Goal: Task Accomplishment & Management: Manage account settings

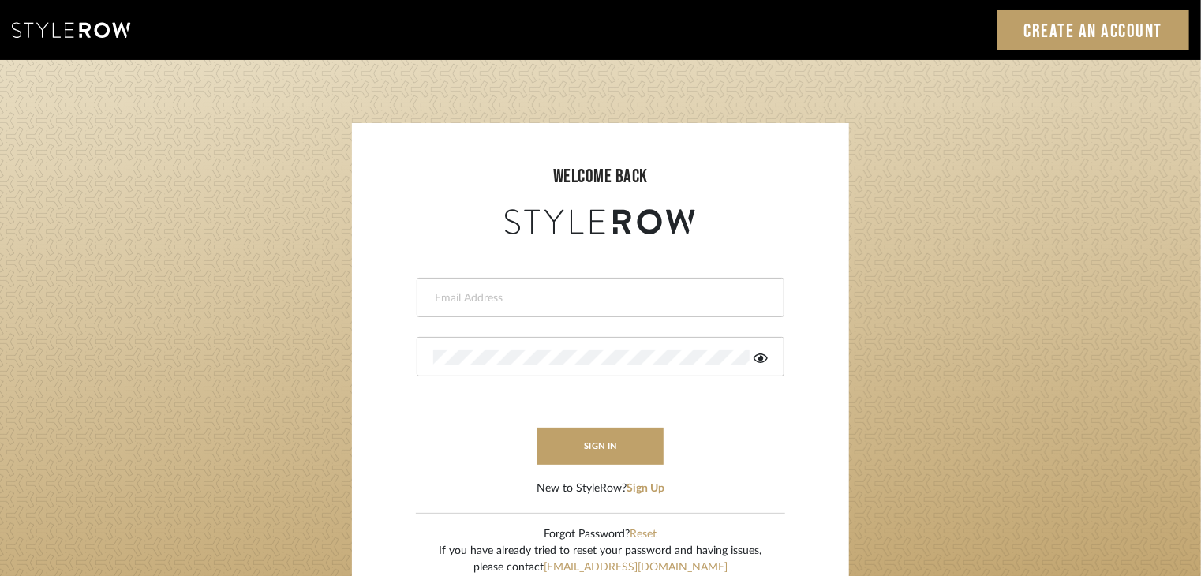
type input "[EMAIL_ADDRESS][DOMAIN_NAME]"
click at [584, 464] on button "sign in" at bounding box center [600, 446] width 126 height 37
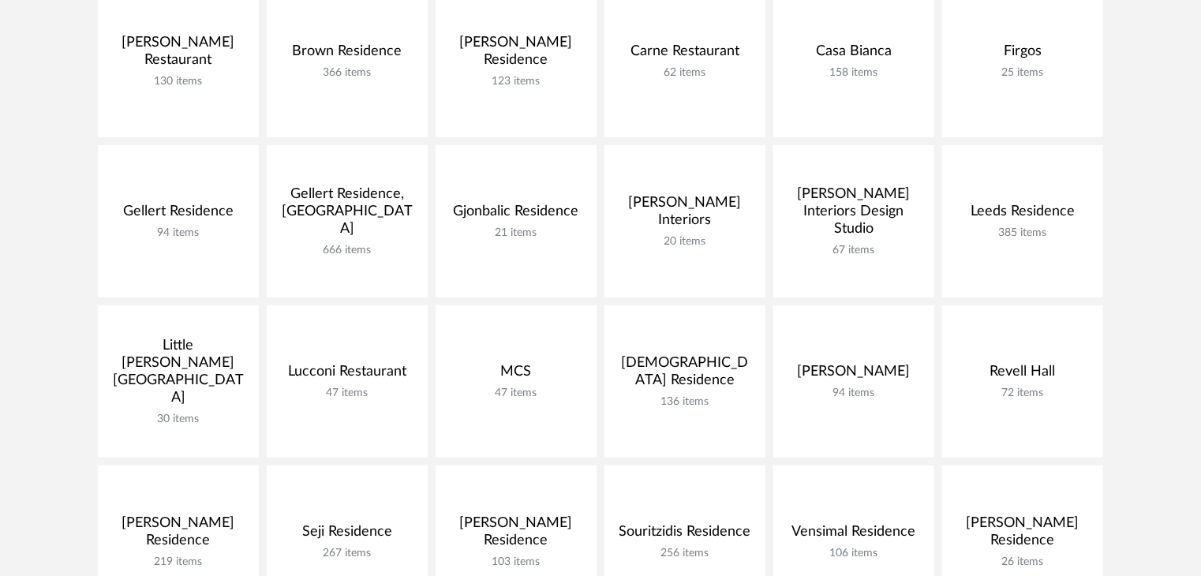
scroll to position [405, 0]
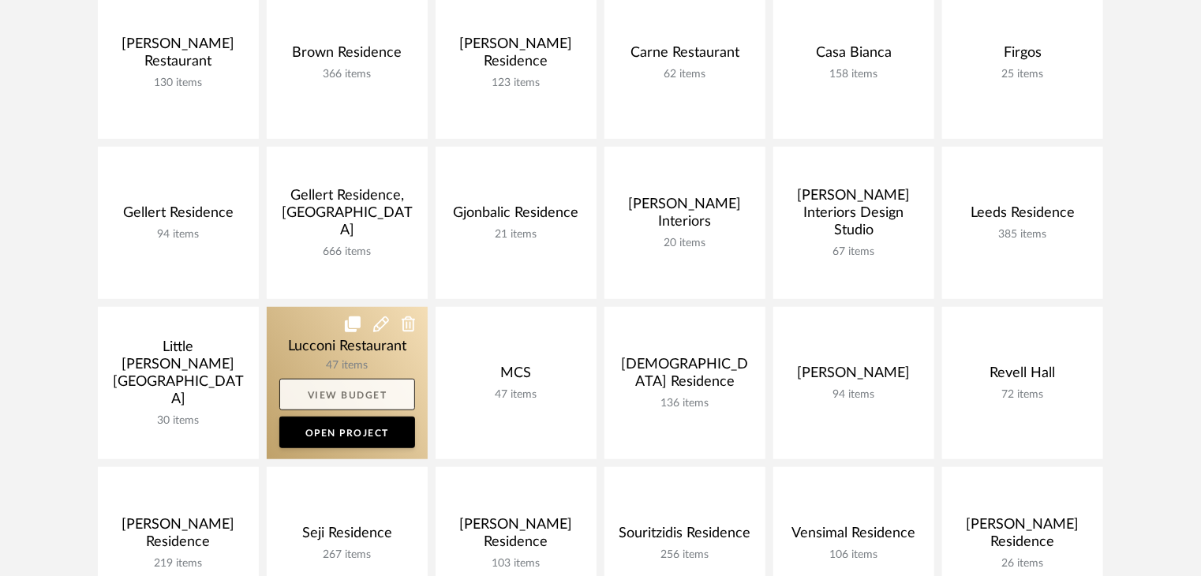
click at [333, 391] on link "View Budget" at bounding box center [347, 395] width 136 height 32
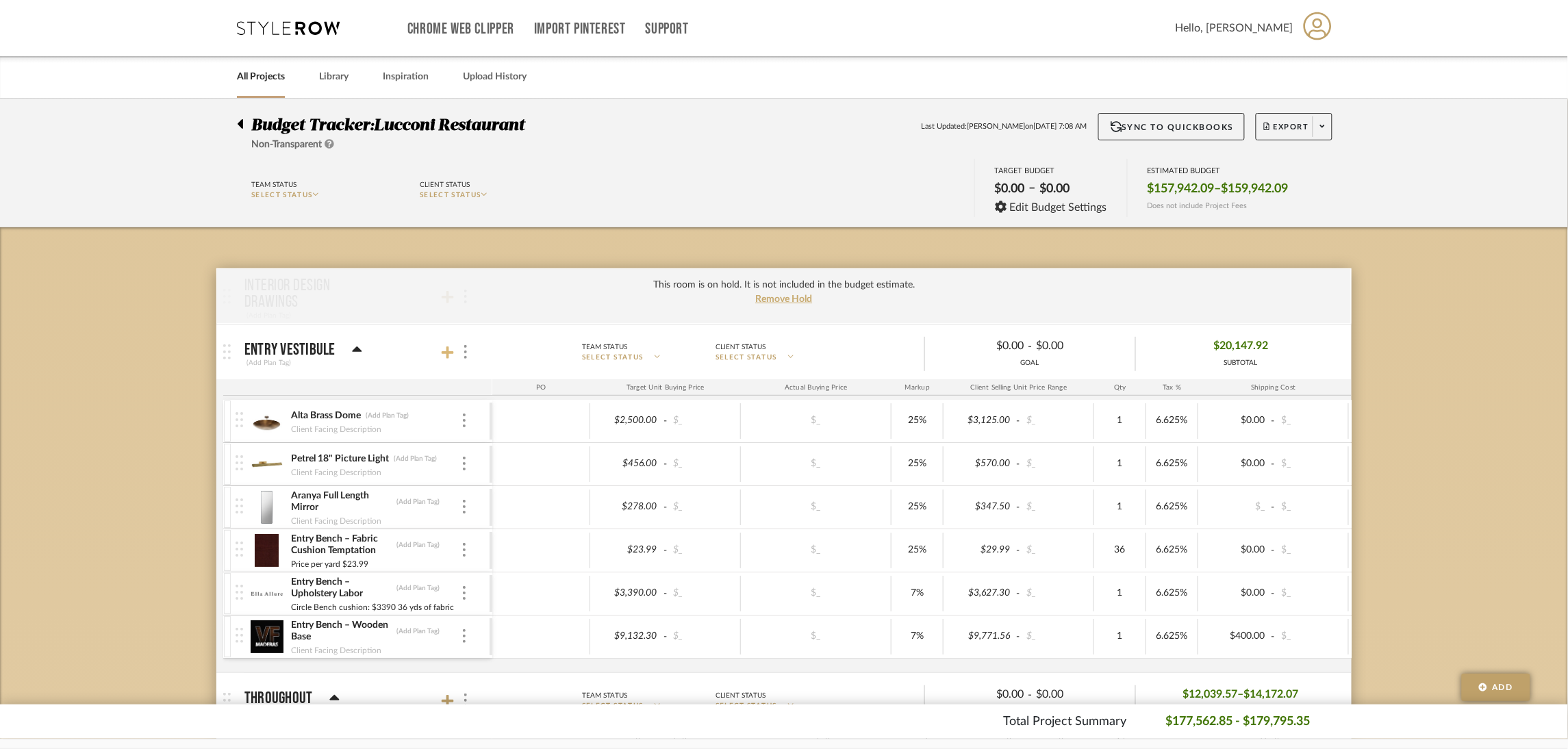
click at [446, 355] on icon at bounding box center [448, 352] width 12 height 14
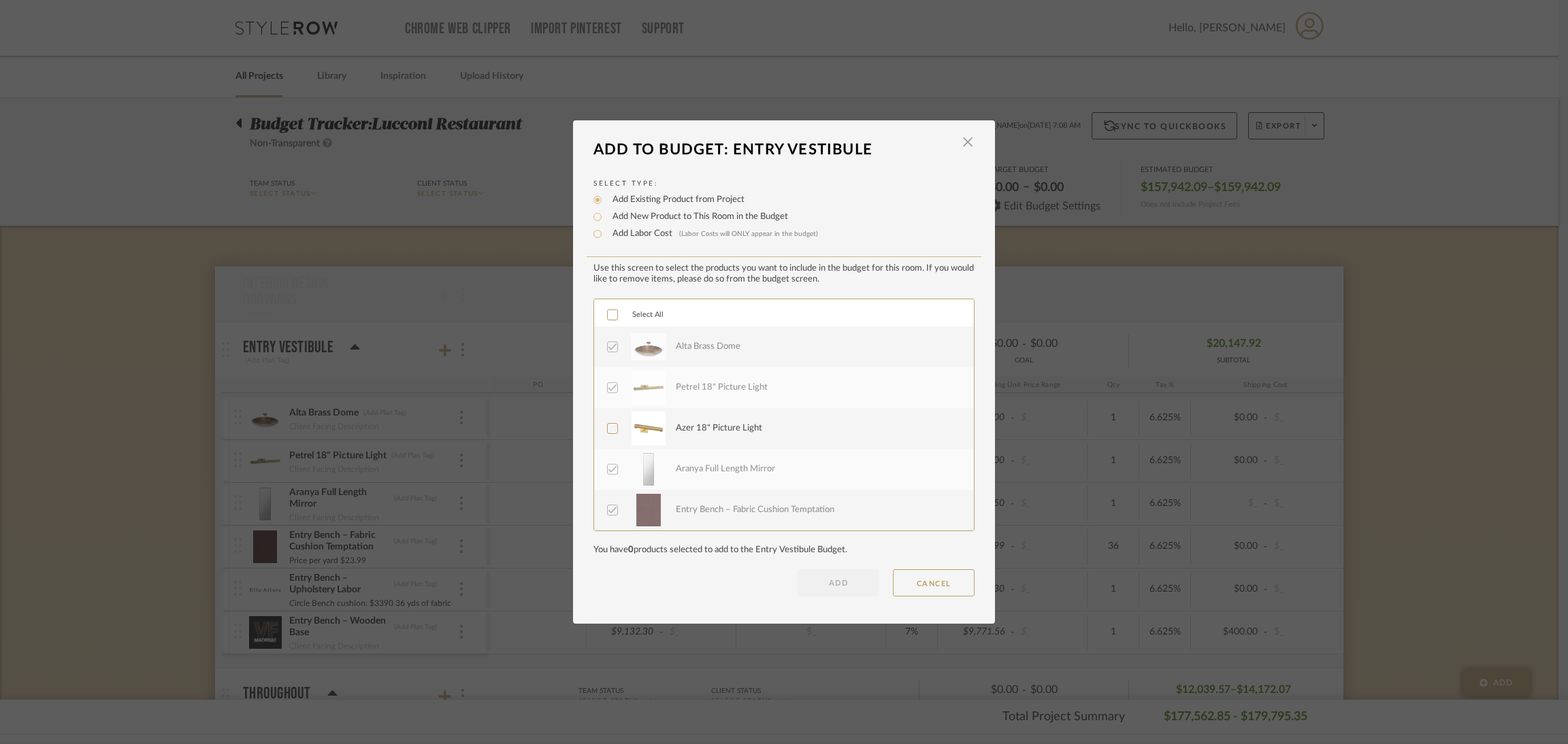
click at [969, 404] on div "Select All Alta Brass Dome Petrel 18" Picture Light Azer 18" Picture Light Aran…" at bounding box center [784, 415] width 381 height 233
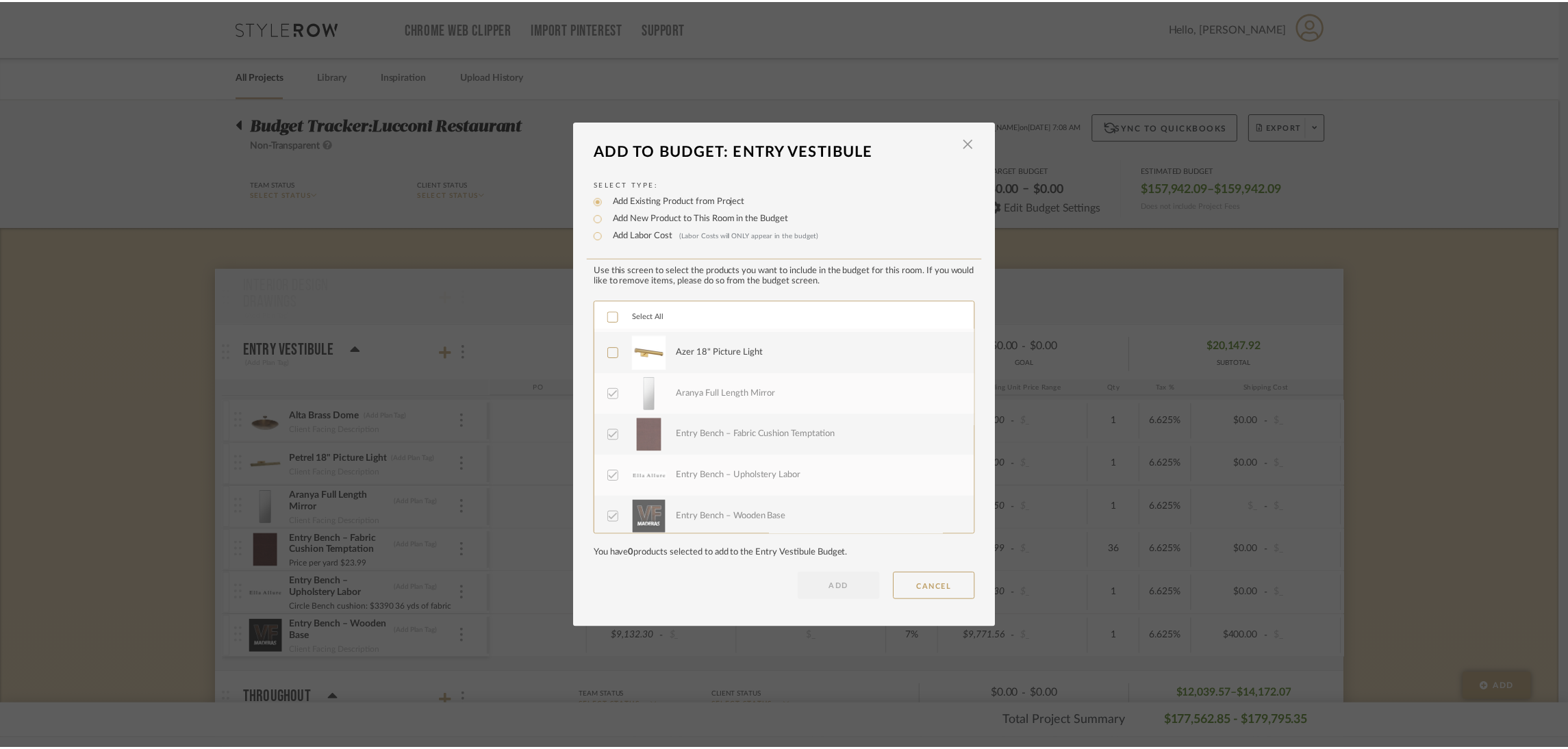
scroll to position [82, 0]
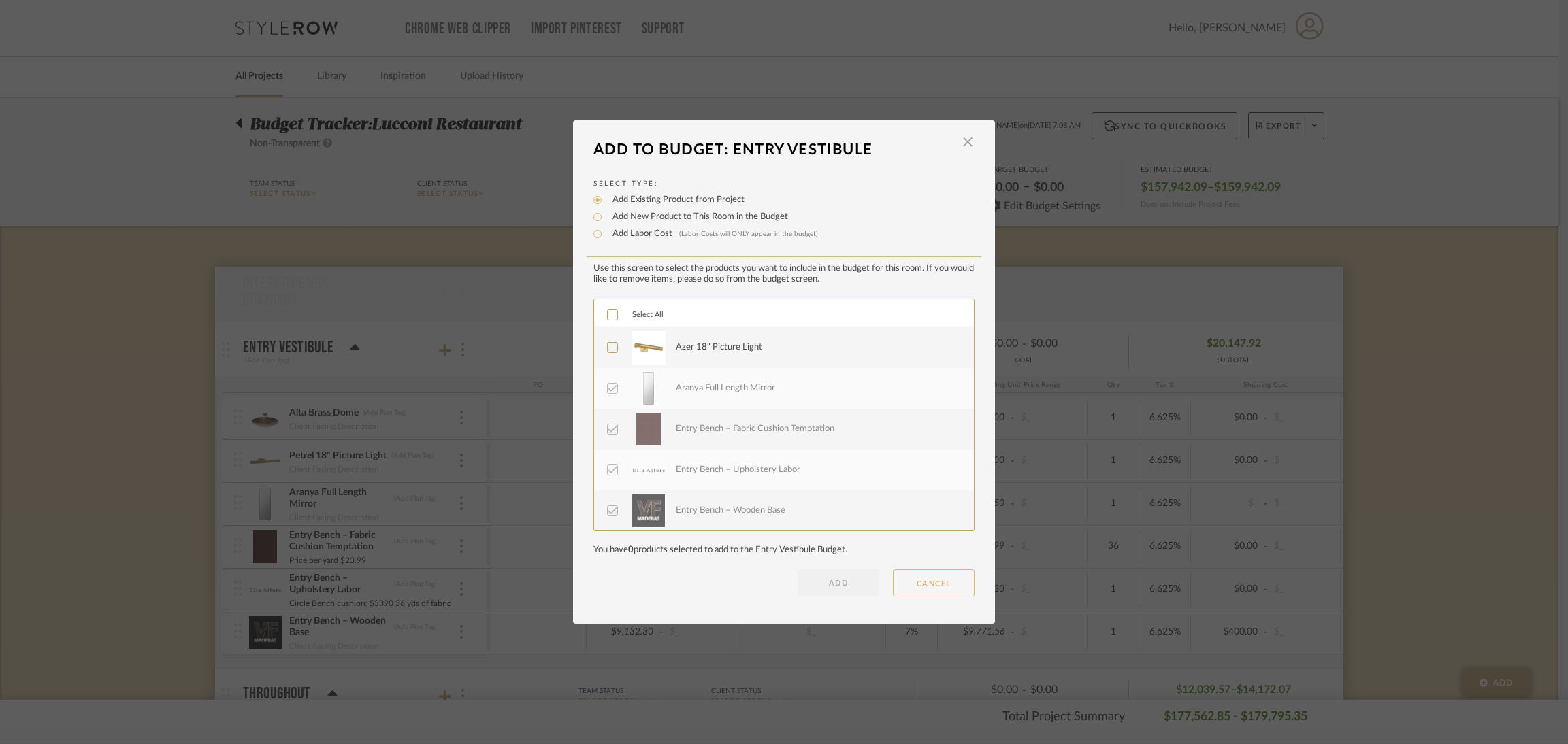
click at [919, 496] on button "CANCEL" at bounding box center [933, 583] width 82 height 28
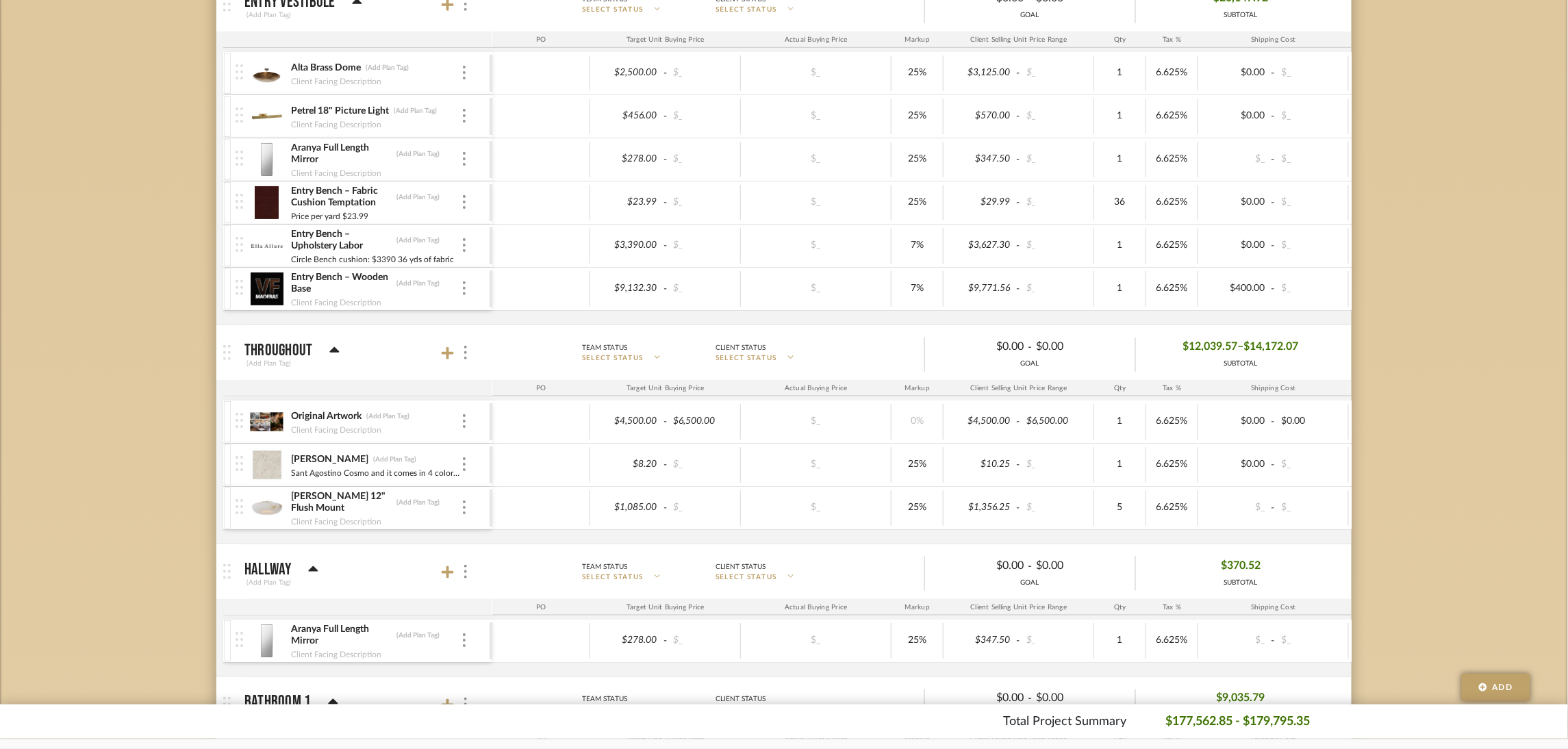
scroll to position [350, 0]
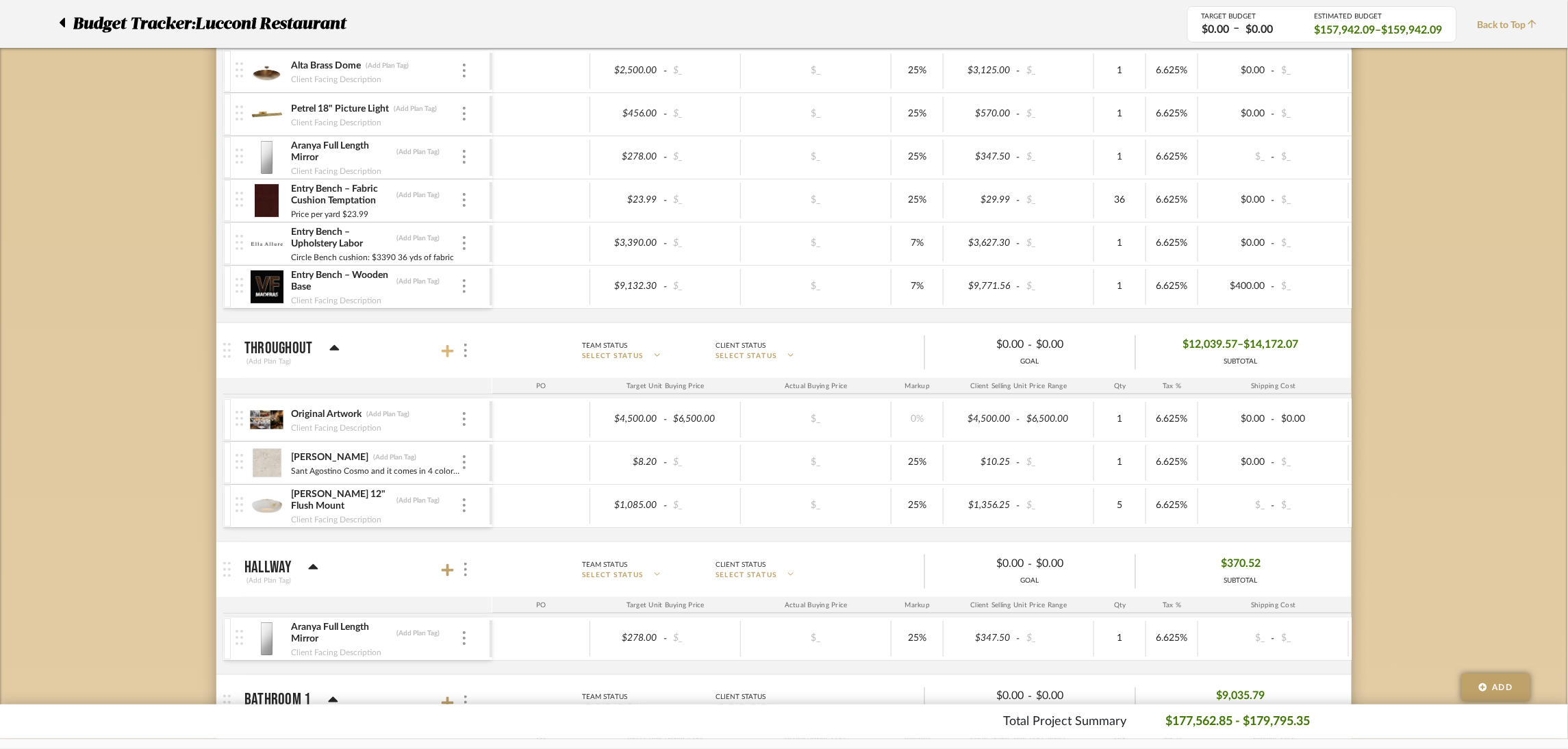
click at [446, 358] on icon at bounding box center [448, 352] width 12 height 14
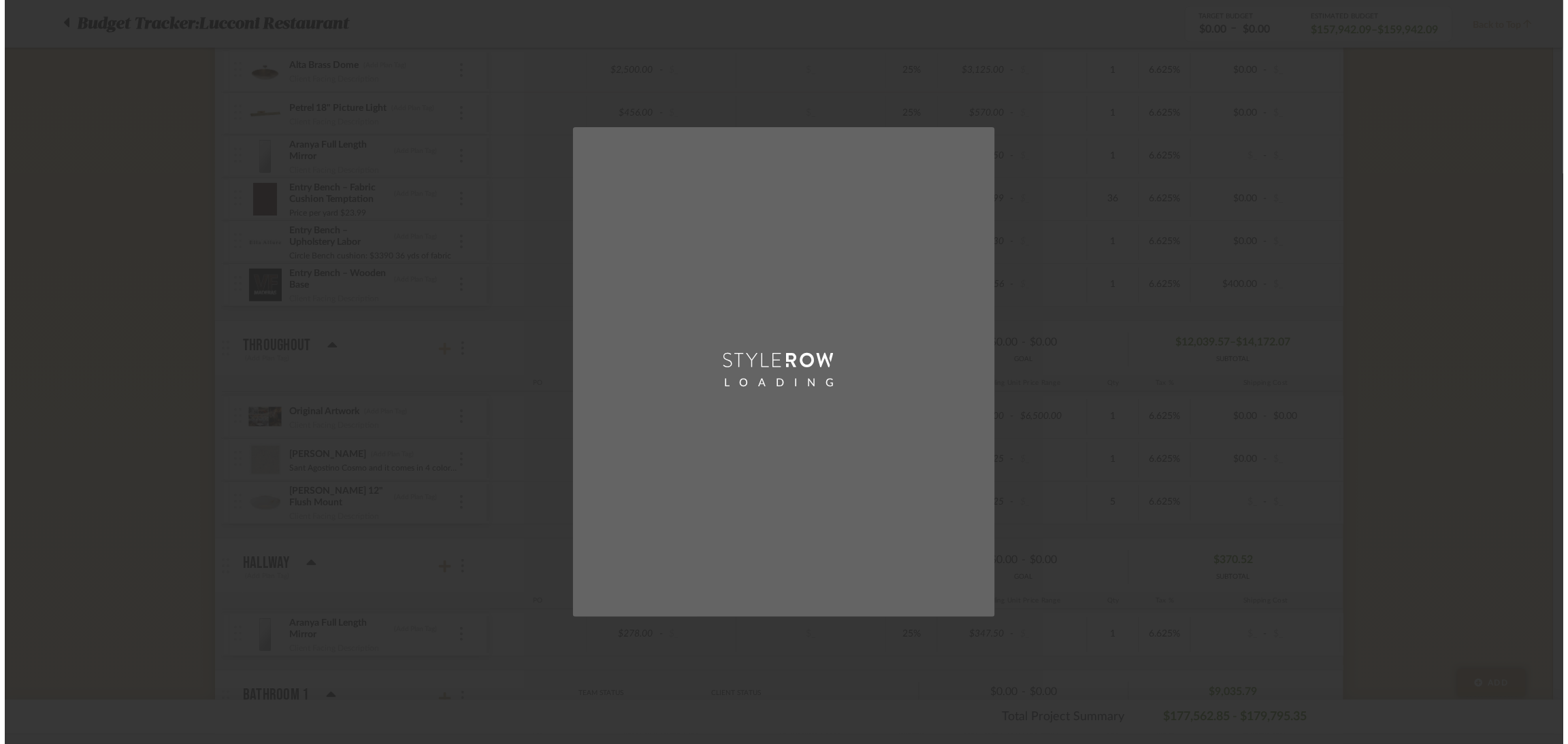
scroll to position [0, 0]
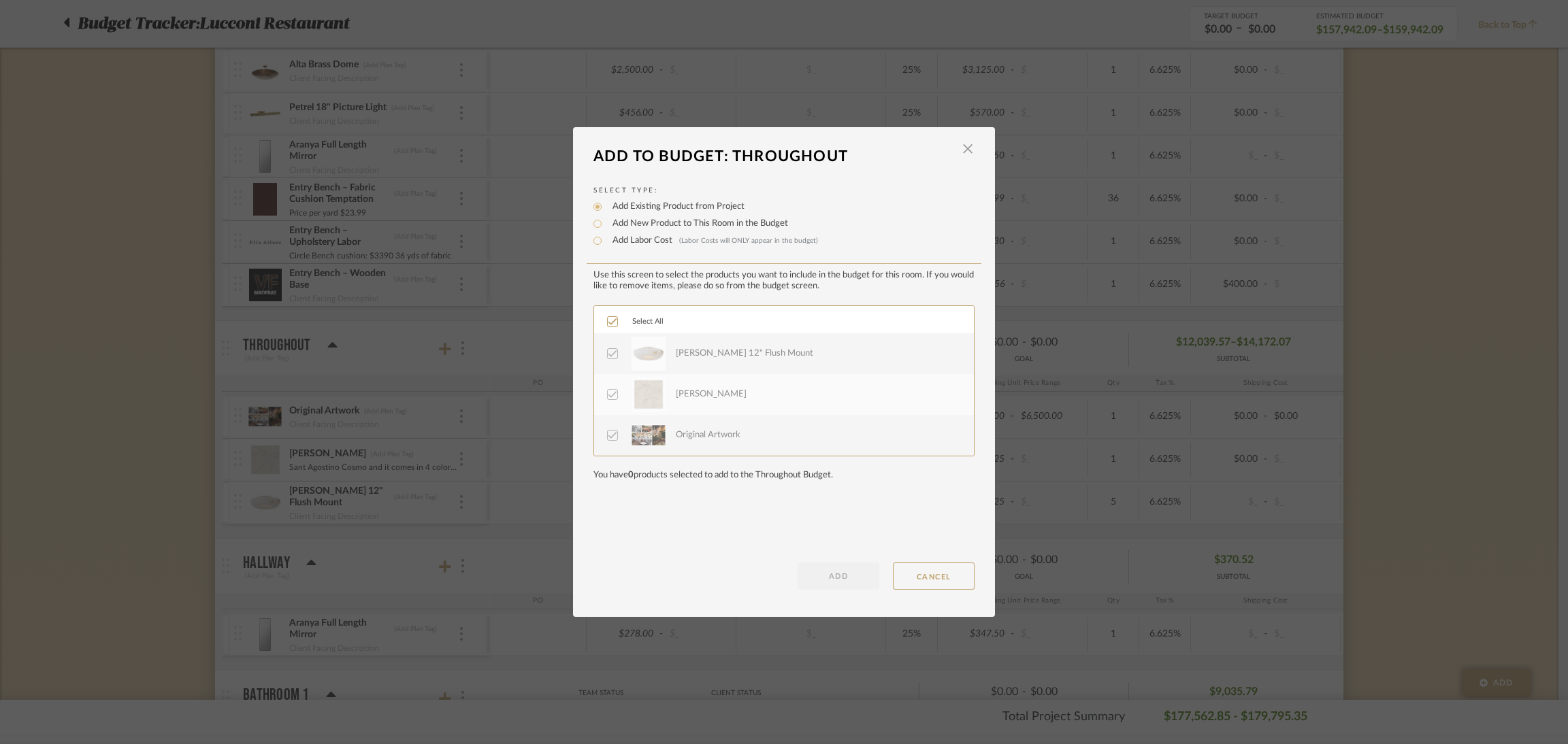
click at [164, 496] on div "LOADING" at bounding box center [784, 372] width 1568 height 744
click at [941, 496] on button "CANCEL" at bounding box center [933, 576] width 82 height 28
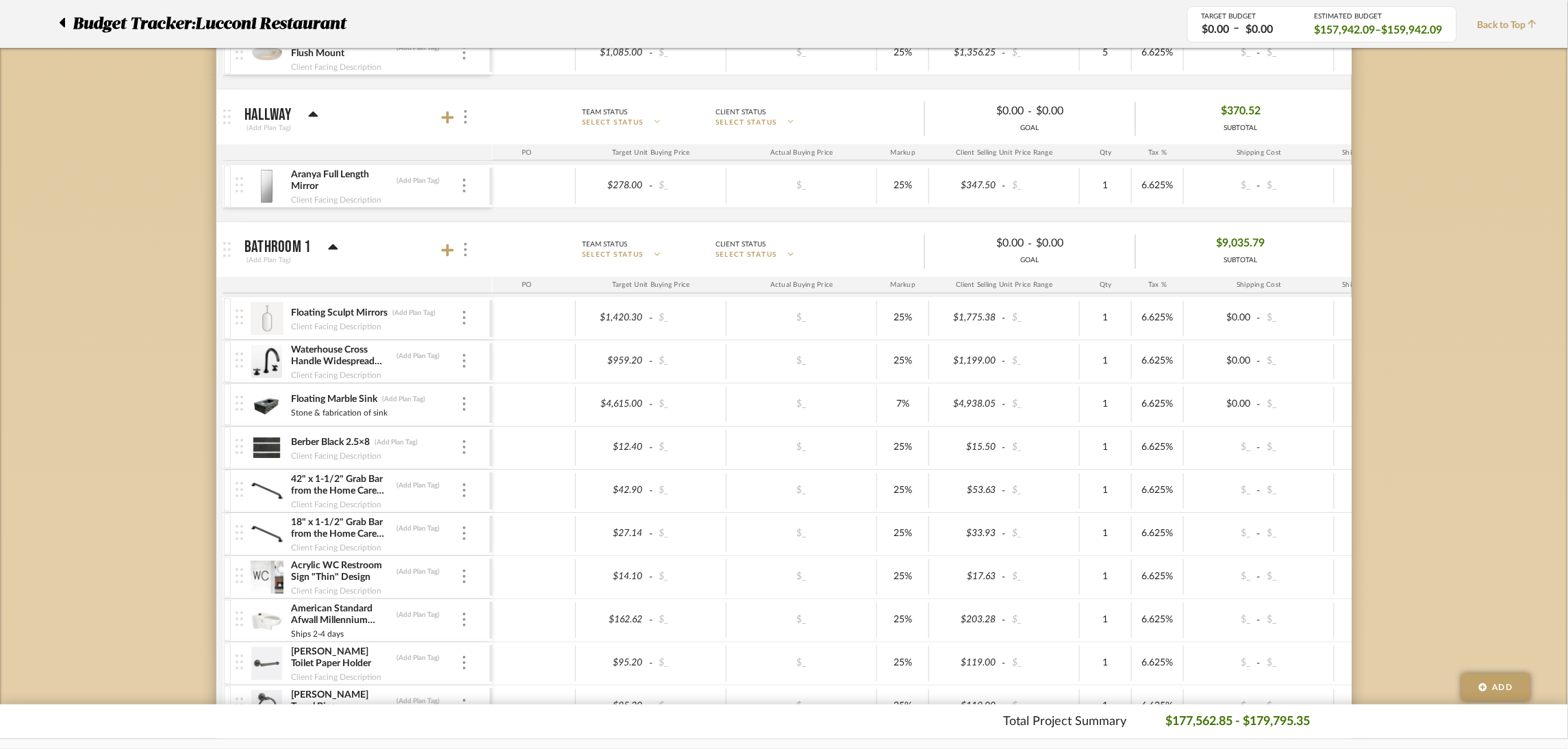
scroll to position [806, 0]
click at [446, 255] on div at bounding box center [456, 246] width 30 height 18
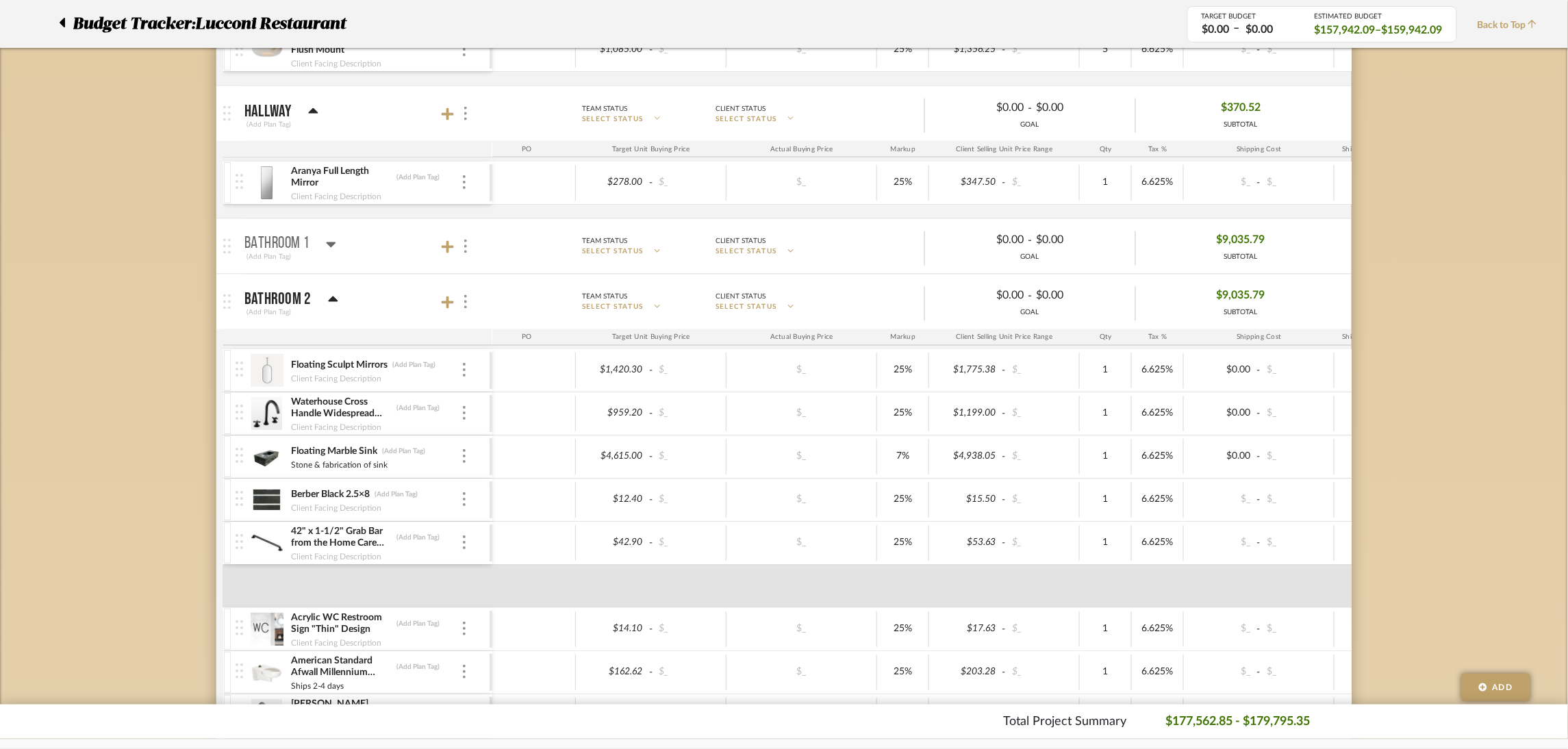
click at [446, 255] on div at bounding box center [456, 246] width 30 height 18
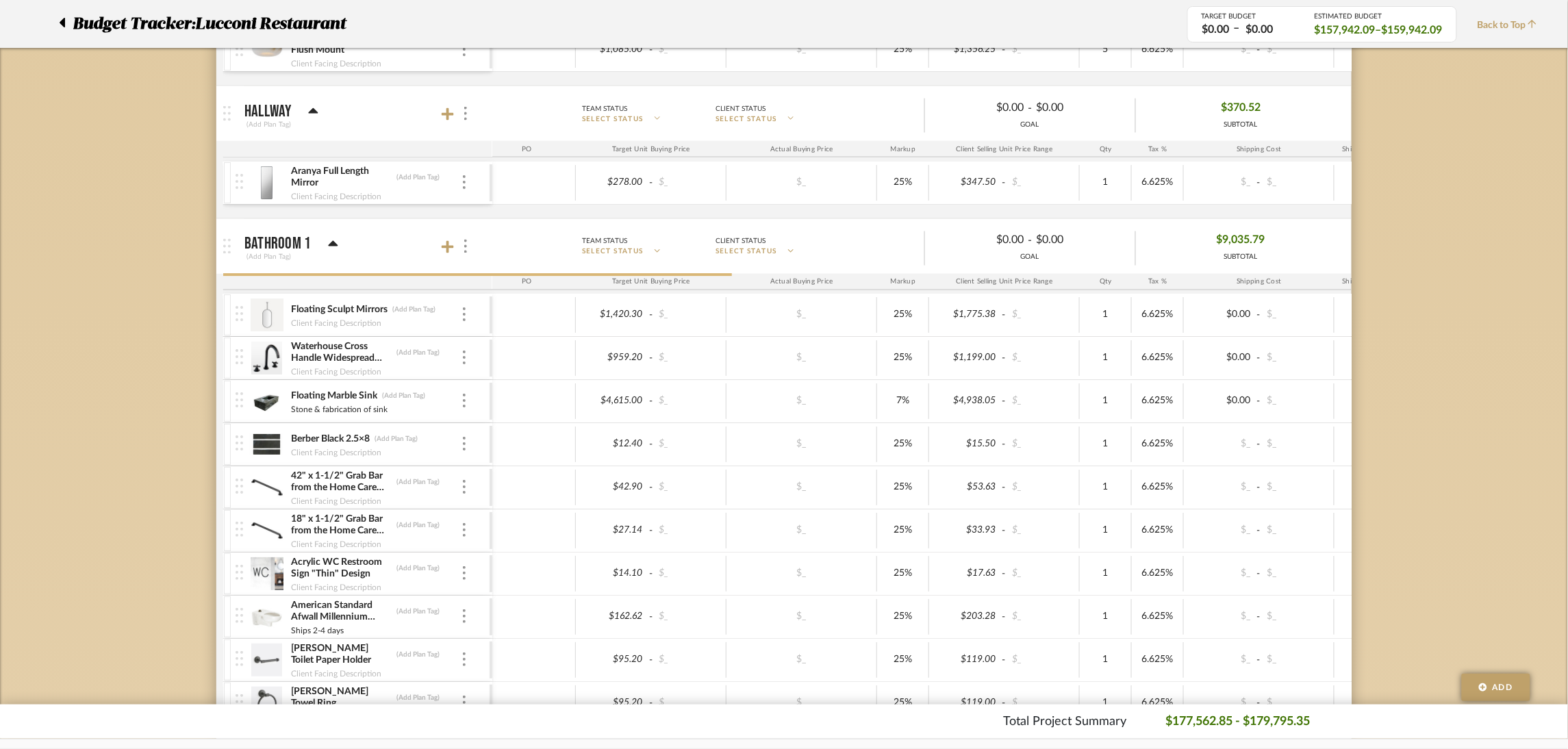
click at [446, 255] on div at bounding box center [456, 246] width 30 height 18
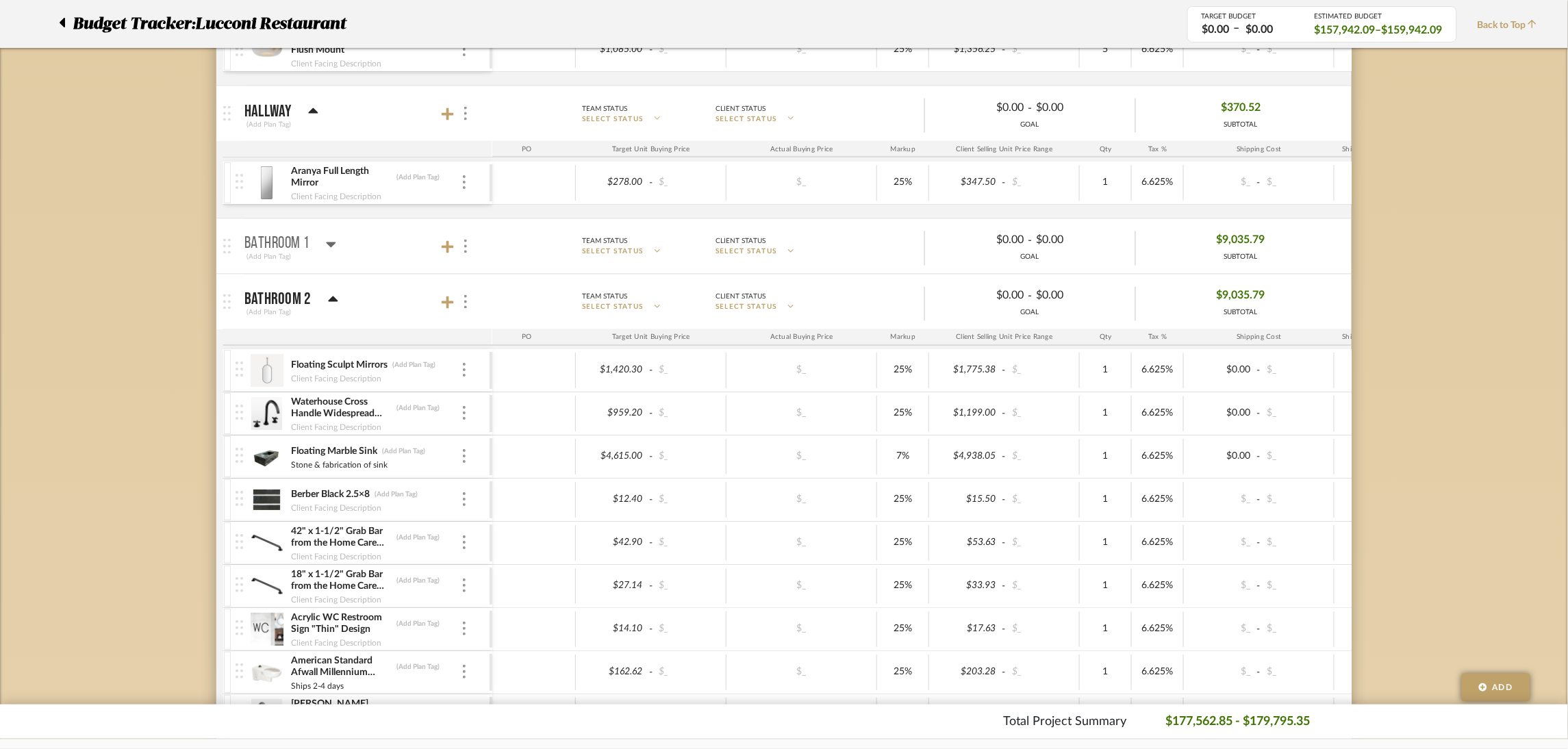
click at [446, 255] on div at bounding box center [456, 246] width 30 height 18
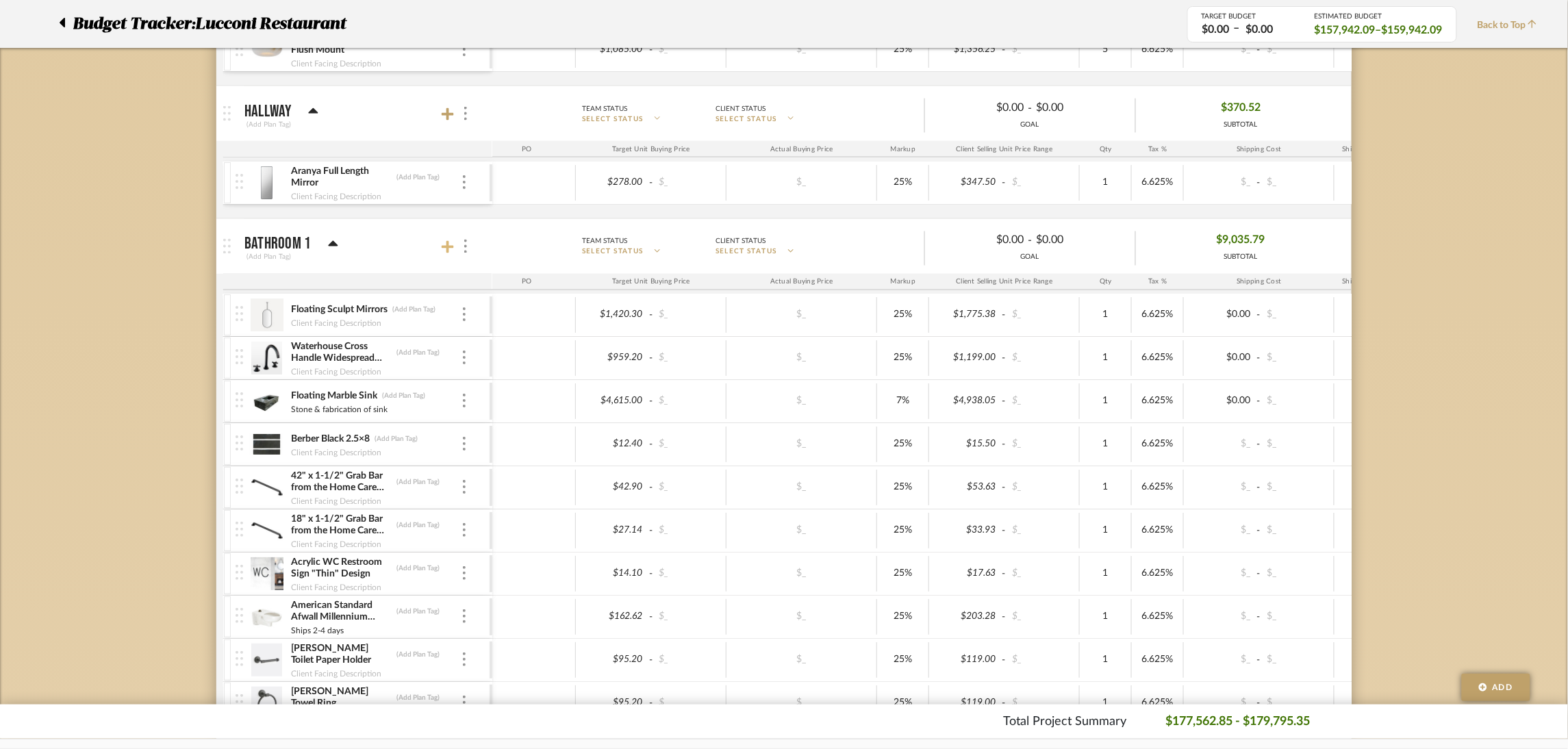
click at [449, 248] on icon at bounding box center [448, 247] width 12 height 12
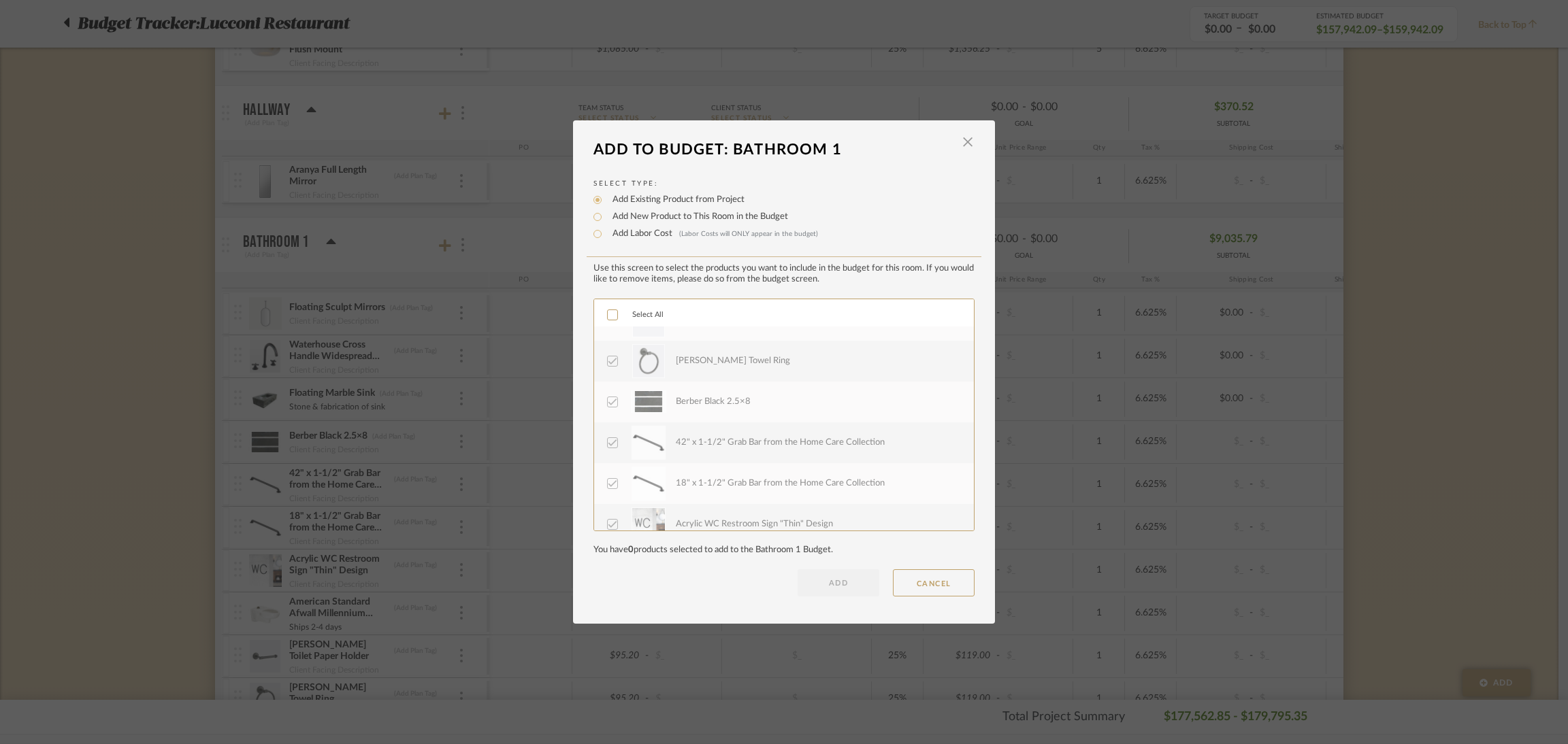
scroll to position [244, 0]
click at [931, 496] on button "CANCEL" at bounding box center [933, 583] width 82 height 28
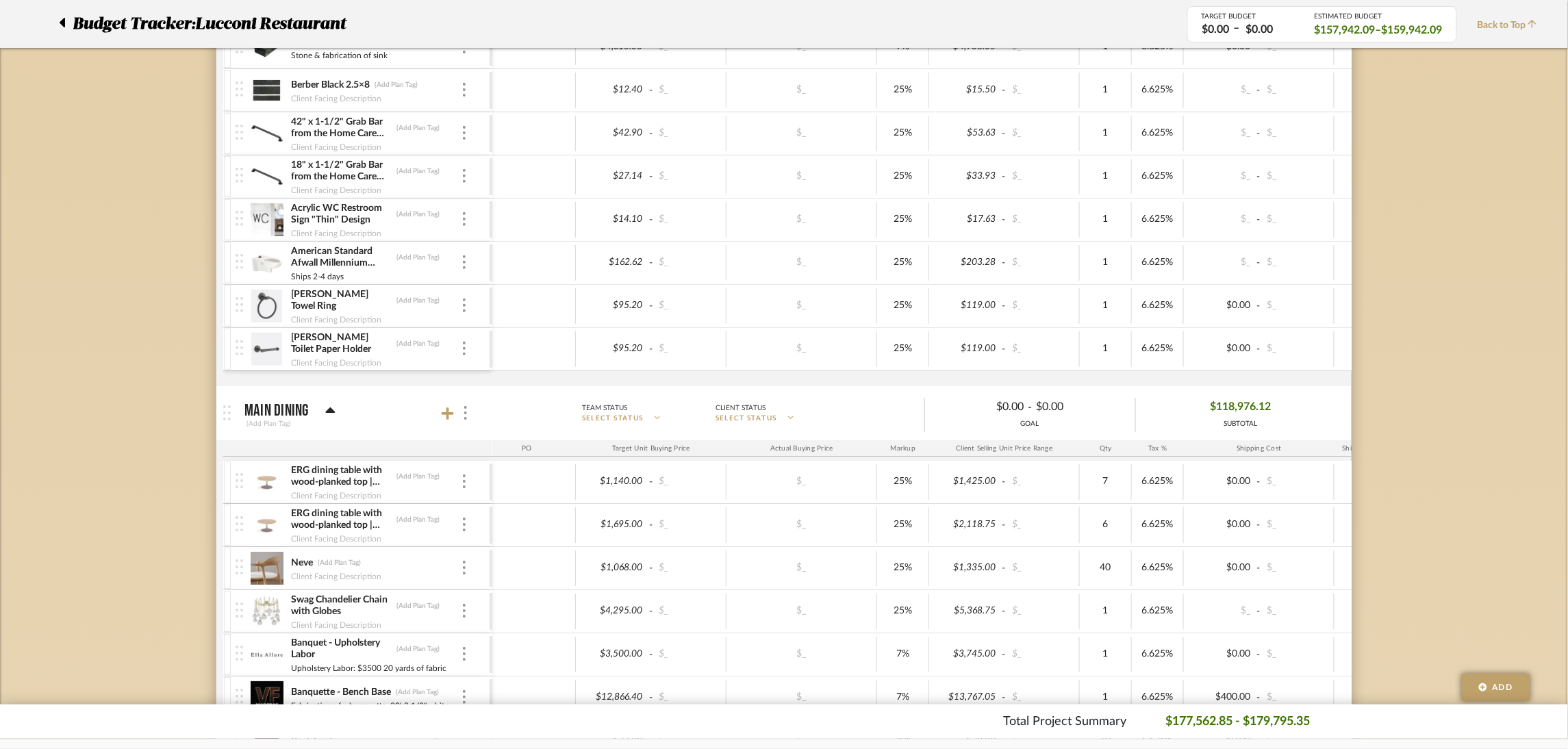
scroll to position [1683, 0]
click at [447, 418] on icon at bounding box center [448, 412] width 12 height 12
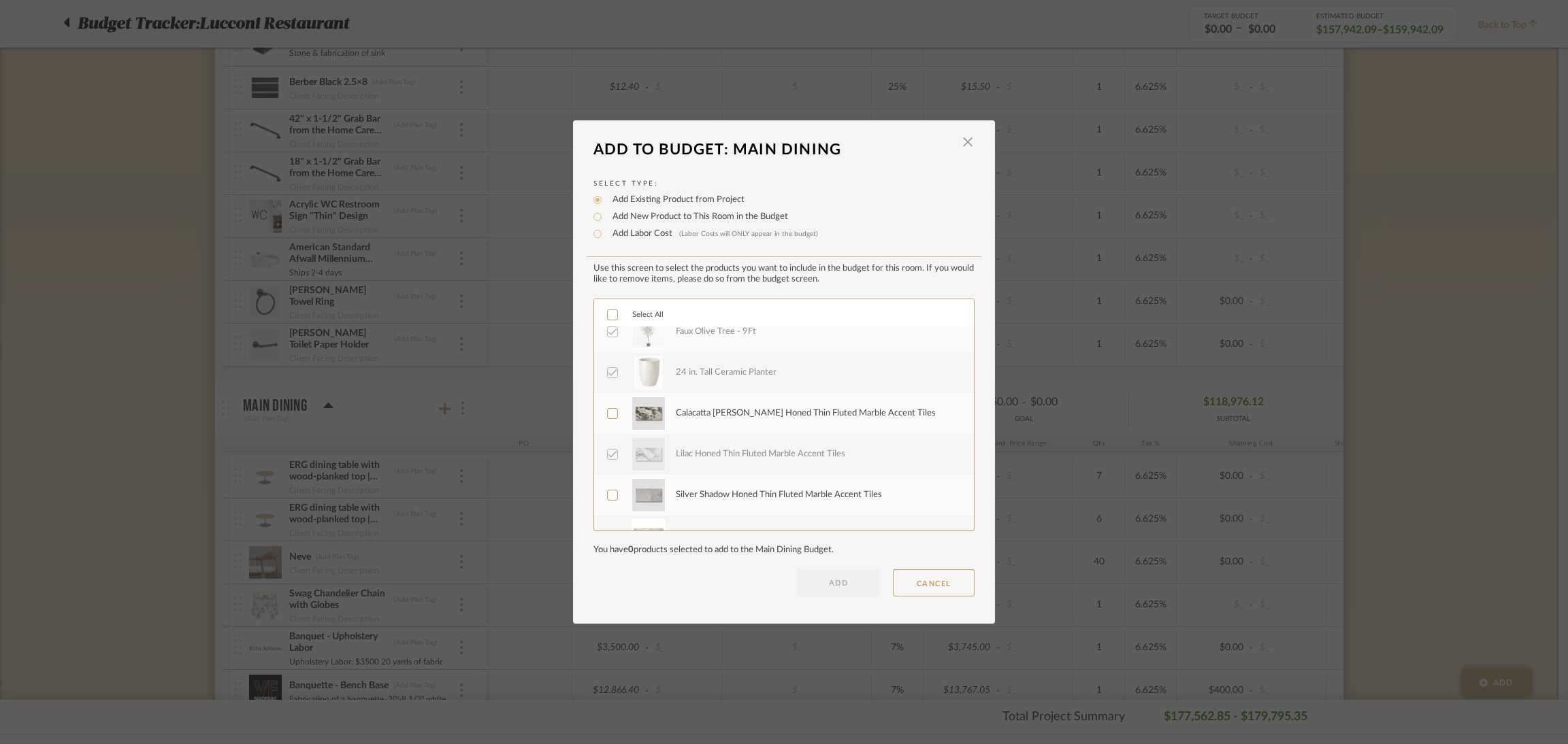
scroll to position [571, 0]
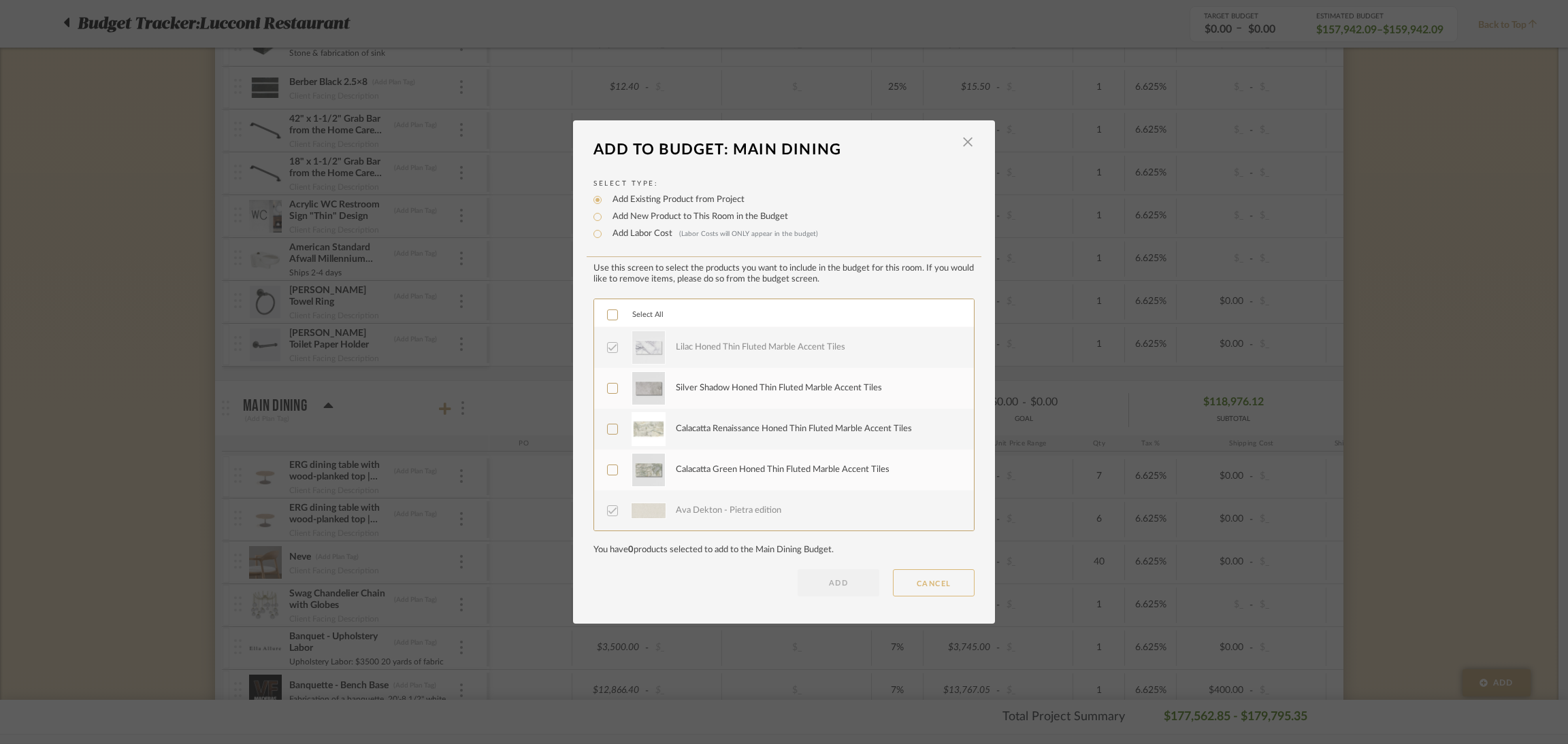
click at [945, 496] on button "CANCEL" at bounding box center [933, 583] width 82 height 28
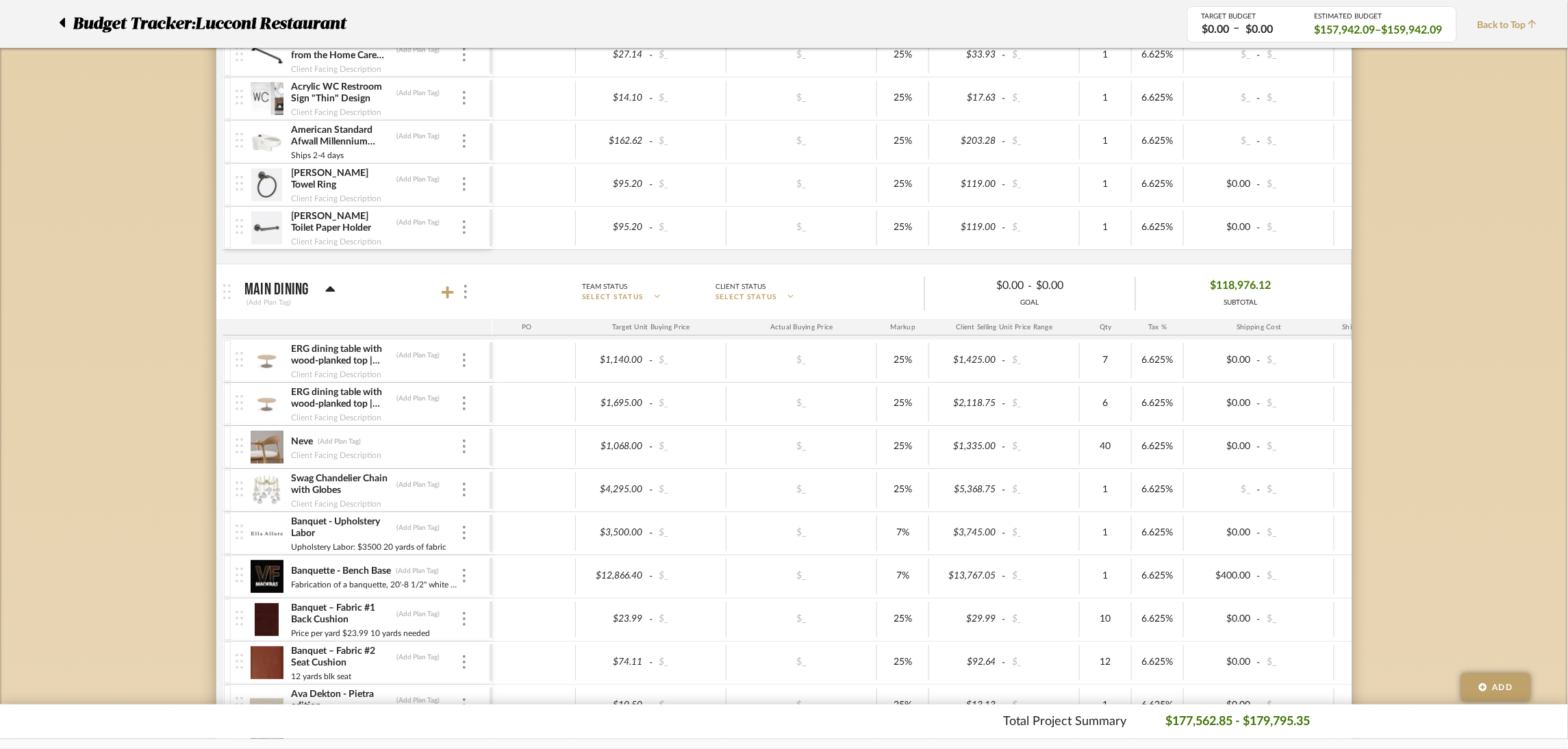
scroll to position [0, 0]
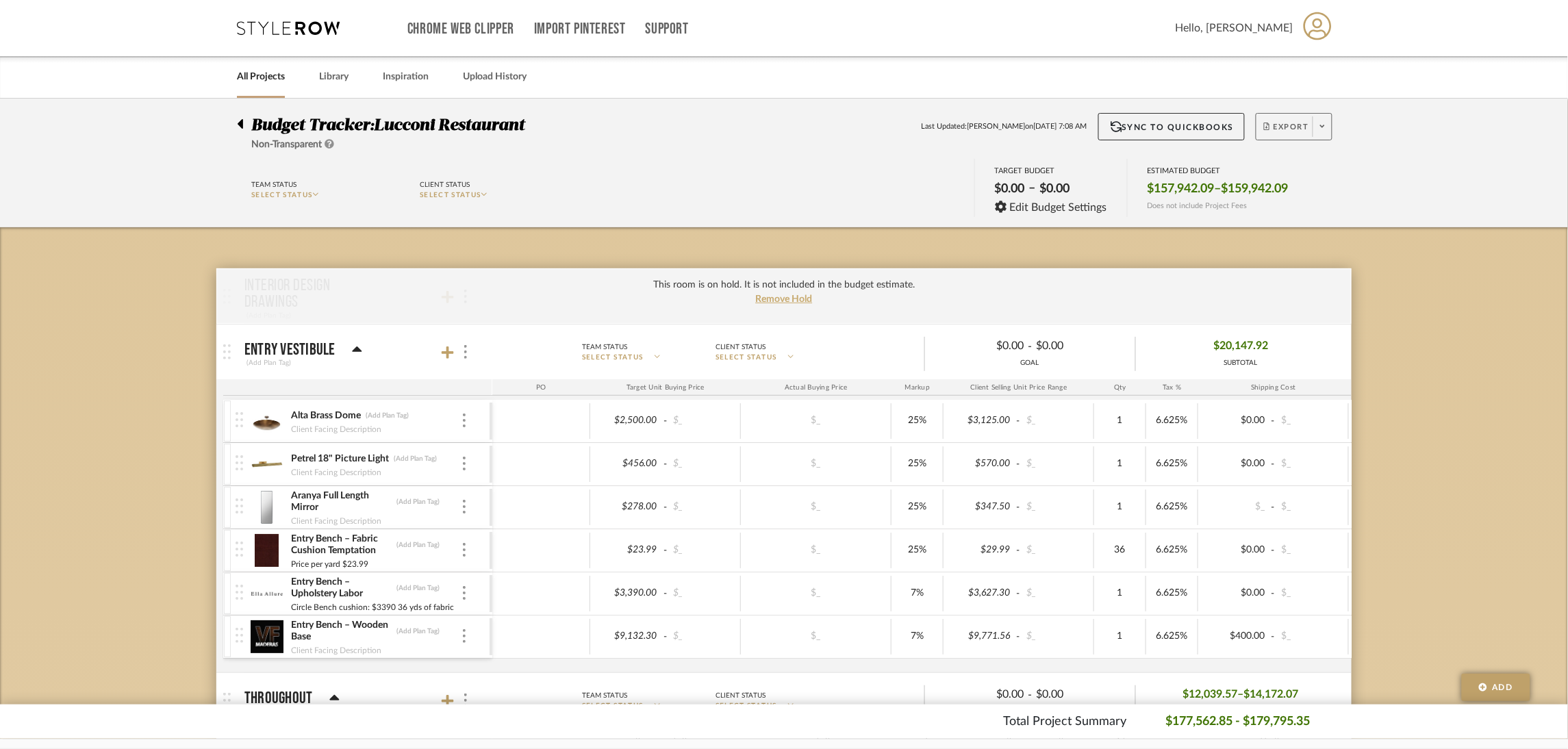
click at [1051, 128] on span "Export" at bounding box center [1286, 132] width 45 height 21
click at [1051, 165] on span "Export PDF" at bounding box center [1318, 165] width 102 height 11
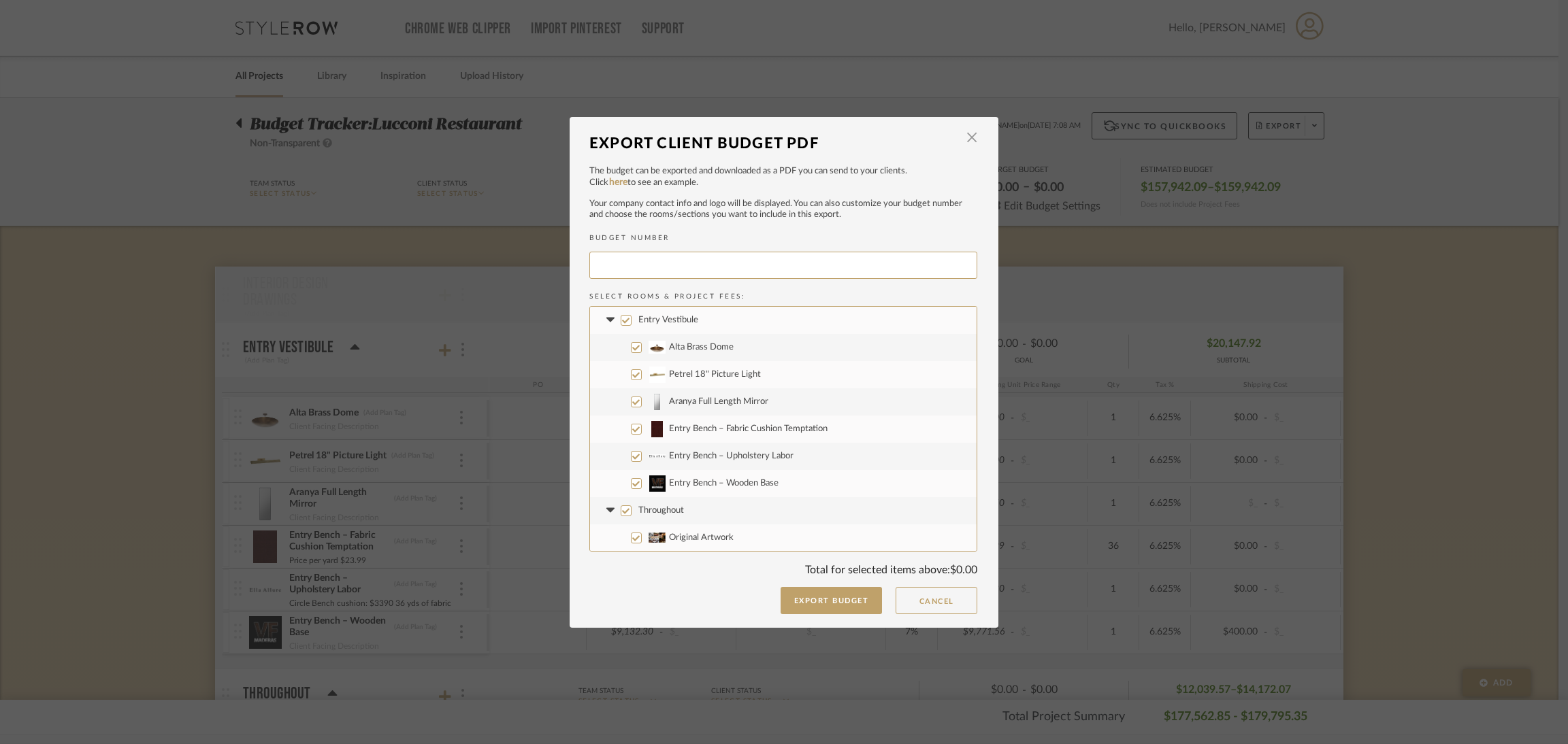
type input "LUCCON-002"
click at [801, 496] on button "Export Budget" at bounding box center [831, 601] width 102 height 28
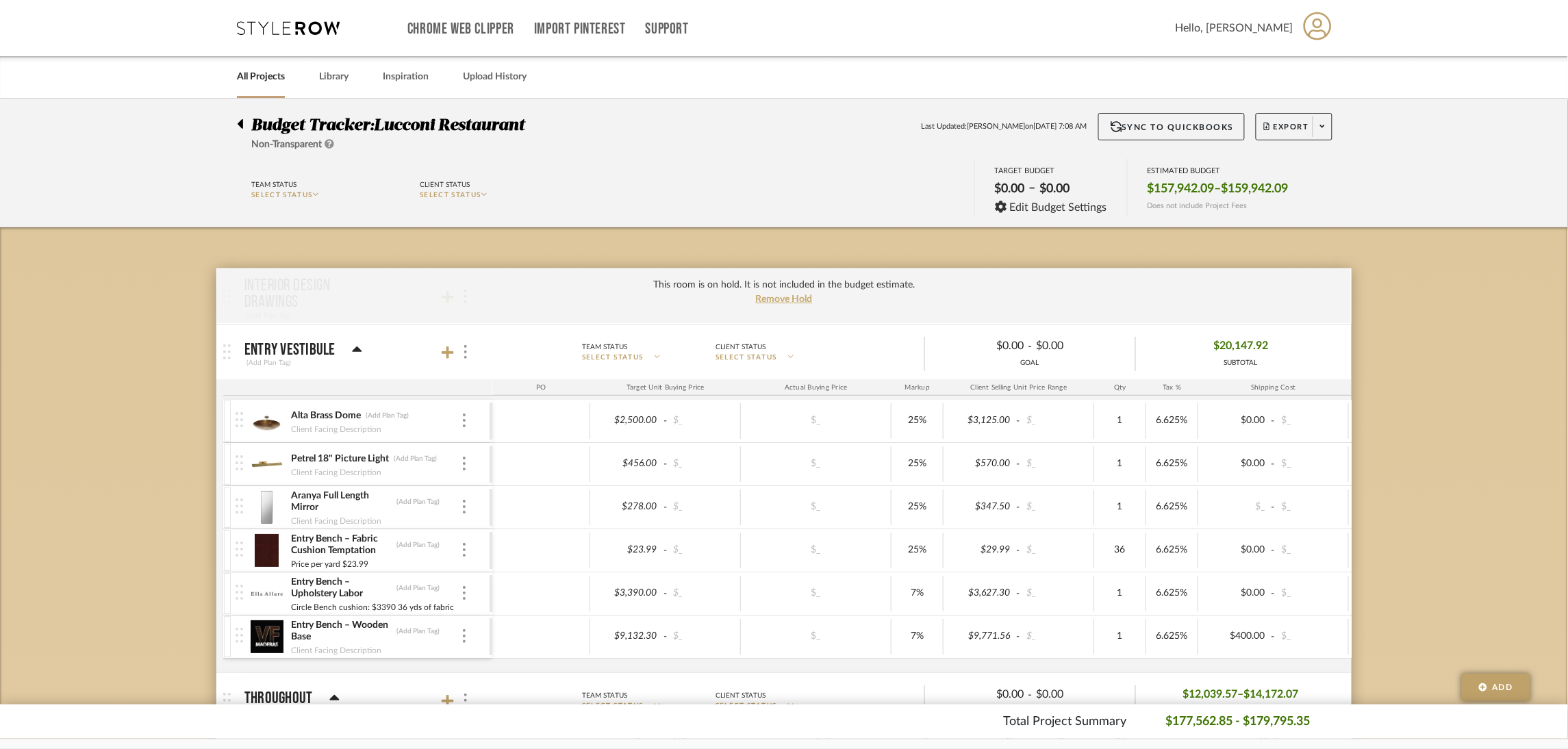
click at [255, 75] on link "All Projects" at bounding box center [260, 76] width 48 height 18
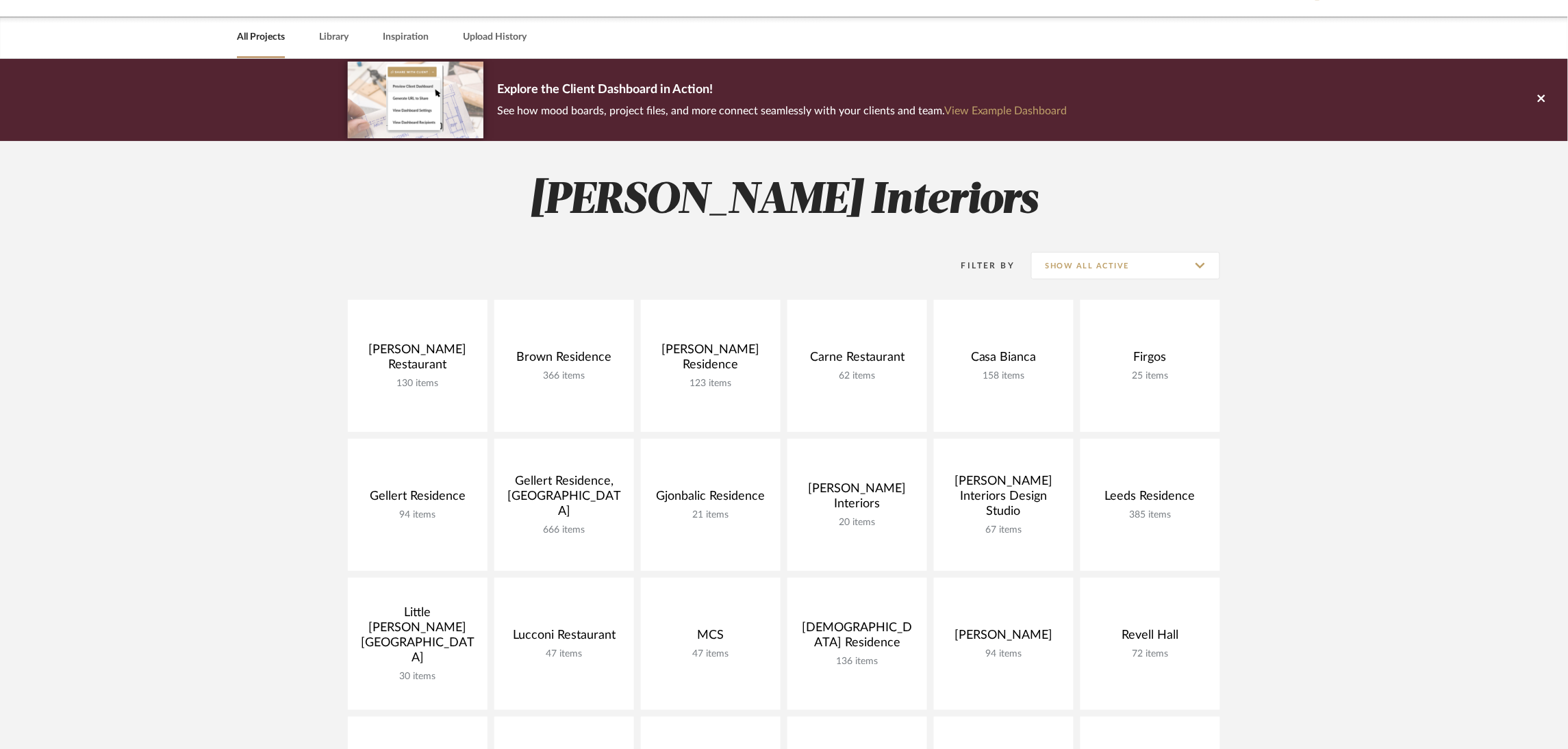
scroll to position [45, 0]
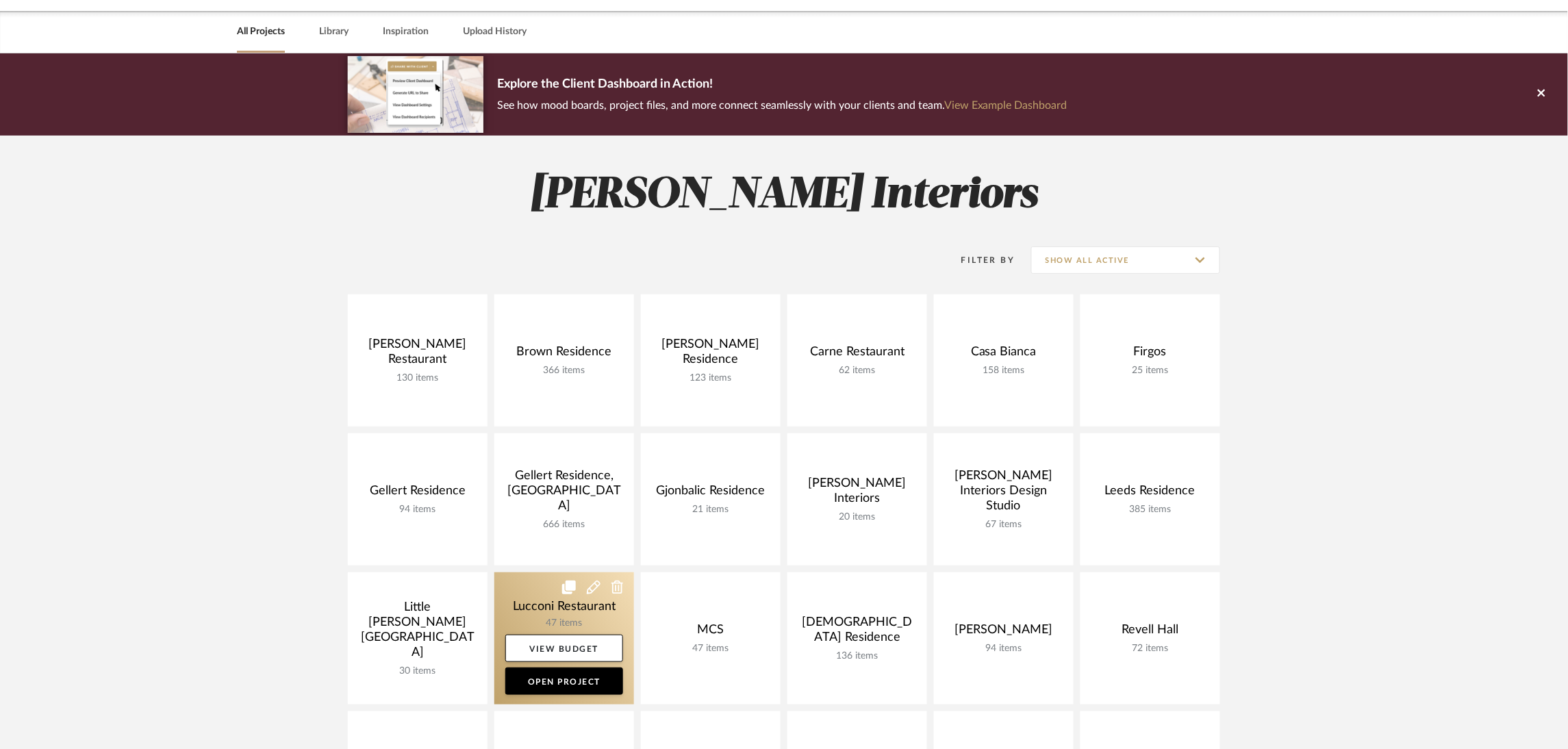
click at [512, 499] on link at bounding box center [564, 639] width 140 height 132
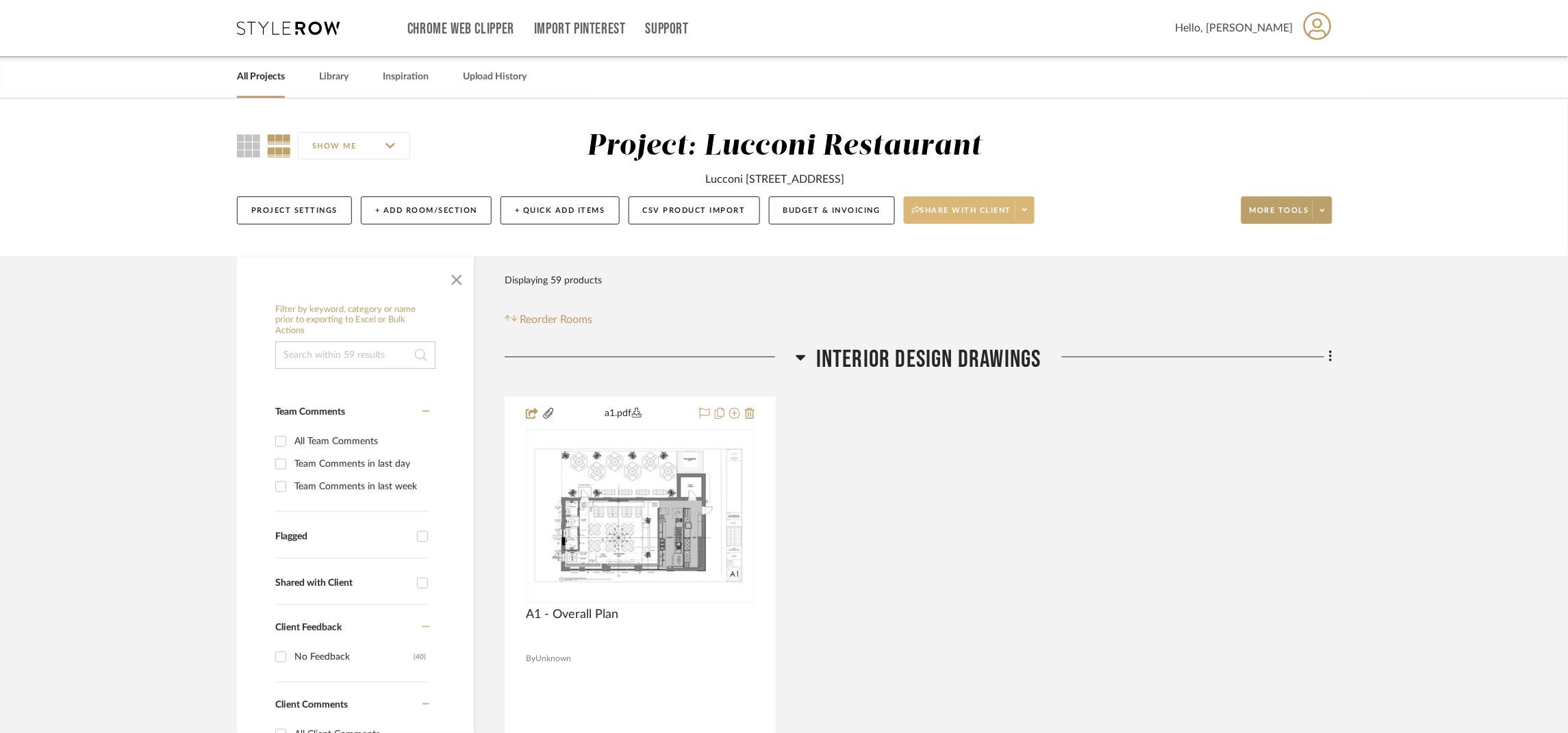
click at [1027, 213] on icon at bounding box center [1025, 209] width 5 height 8
click at [997, 244] on span "Preview Client Dashboard" at bounding box center [975, 249] width 117 height 11
click at [1027, 203] on span at bounding box center [1024, 210] width 19 height 21
click at [987, 271] on button "Generate URL to Share" at bounding box center [975, 283] width 144 height 33
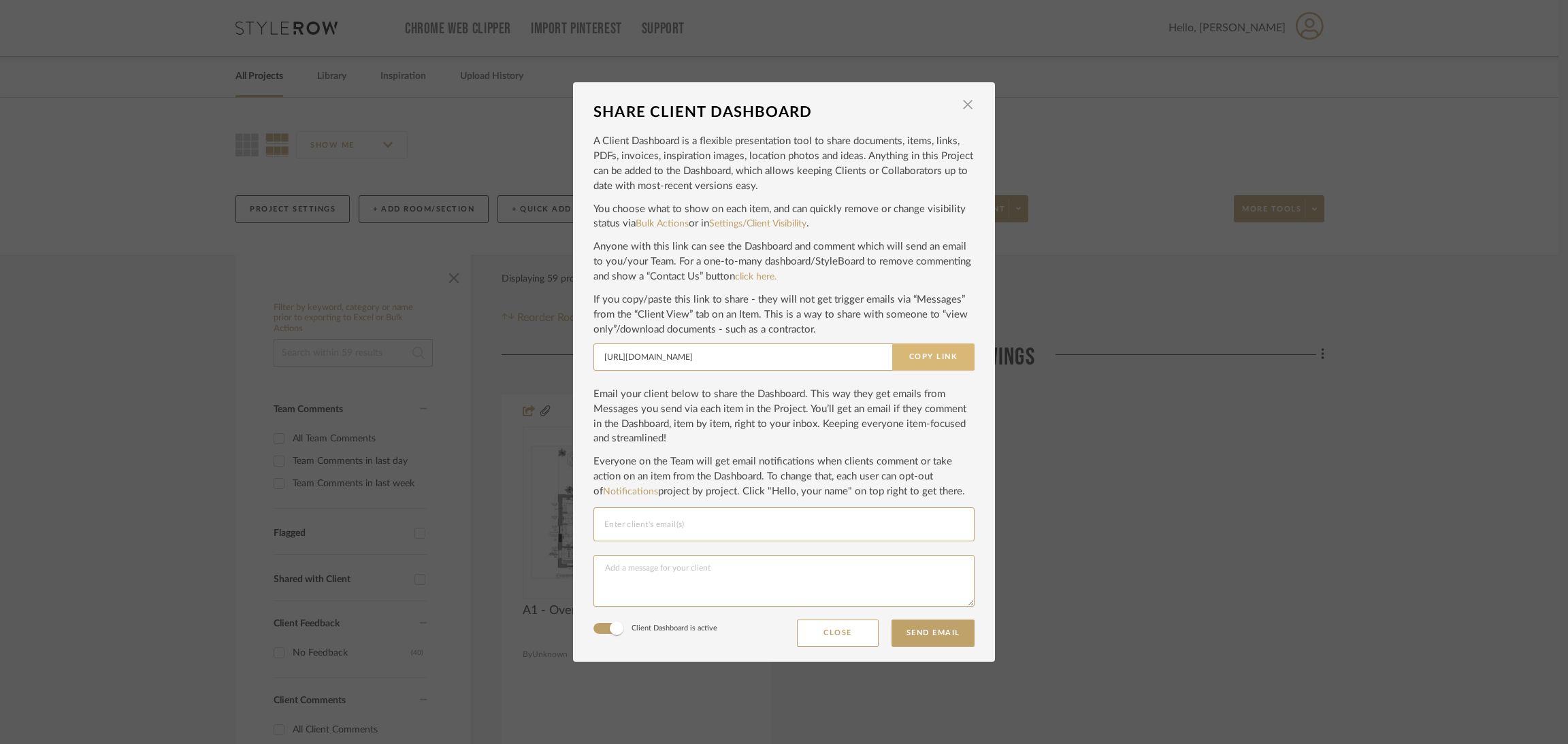
click at [928, 351] on button "Copy Link" at bounding box center [932, 357] width 82 height 28
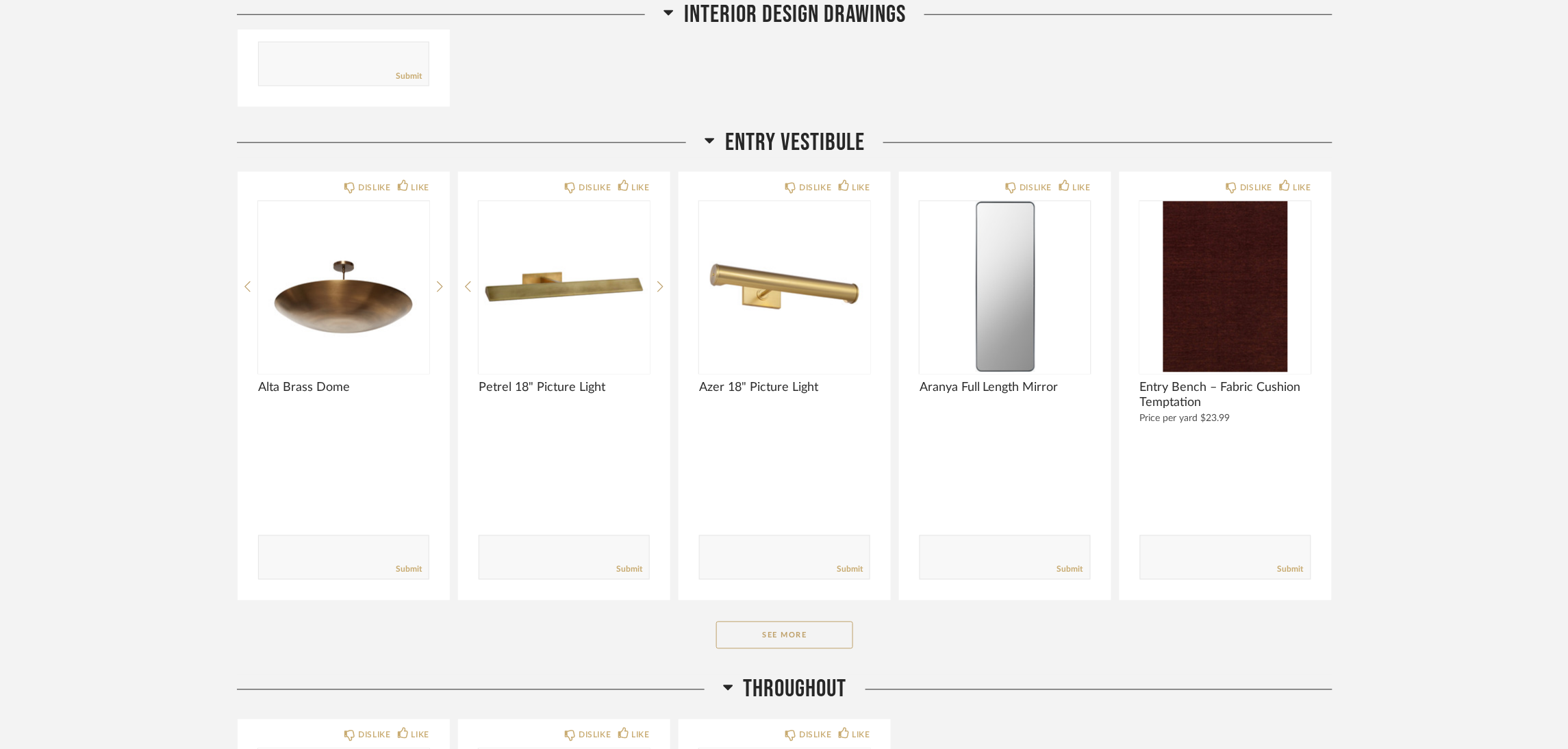
scroll to position [575, 0]
click at [792, 633] on button "See More" at bounding box center [784, 634] width 137 height 28
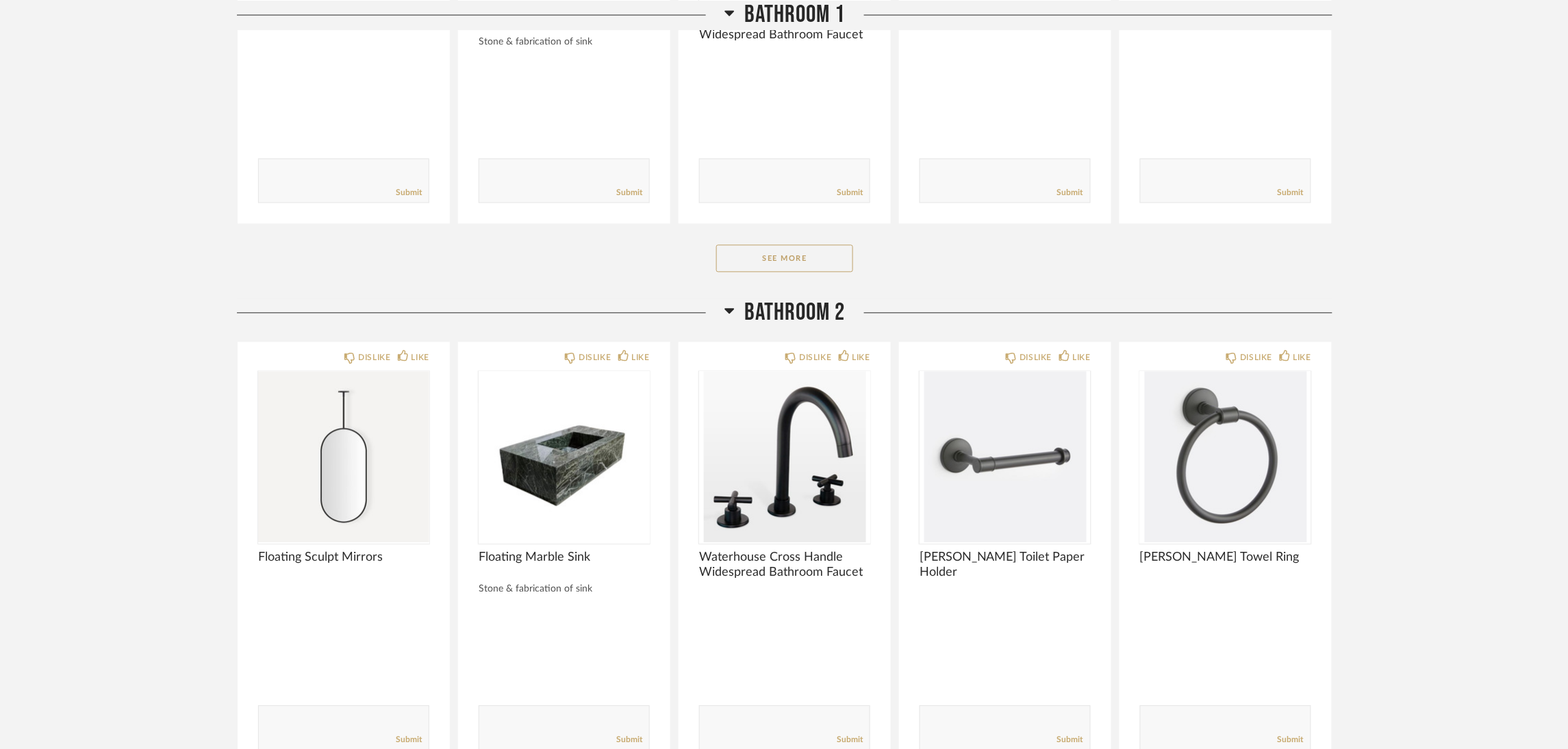
scroll to position [2946, 0]
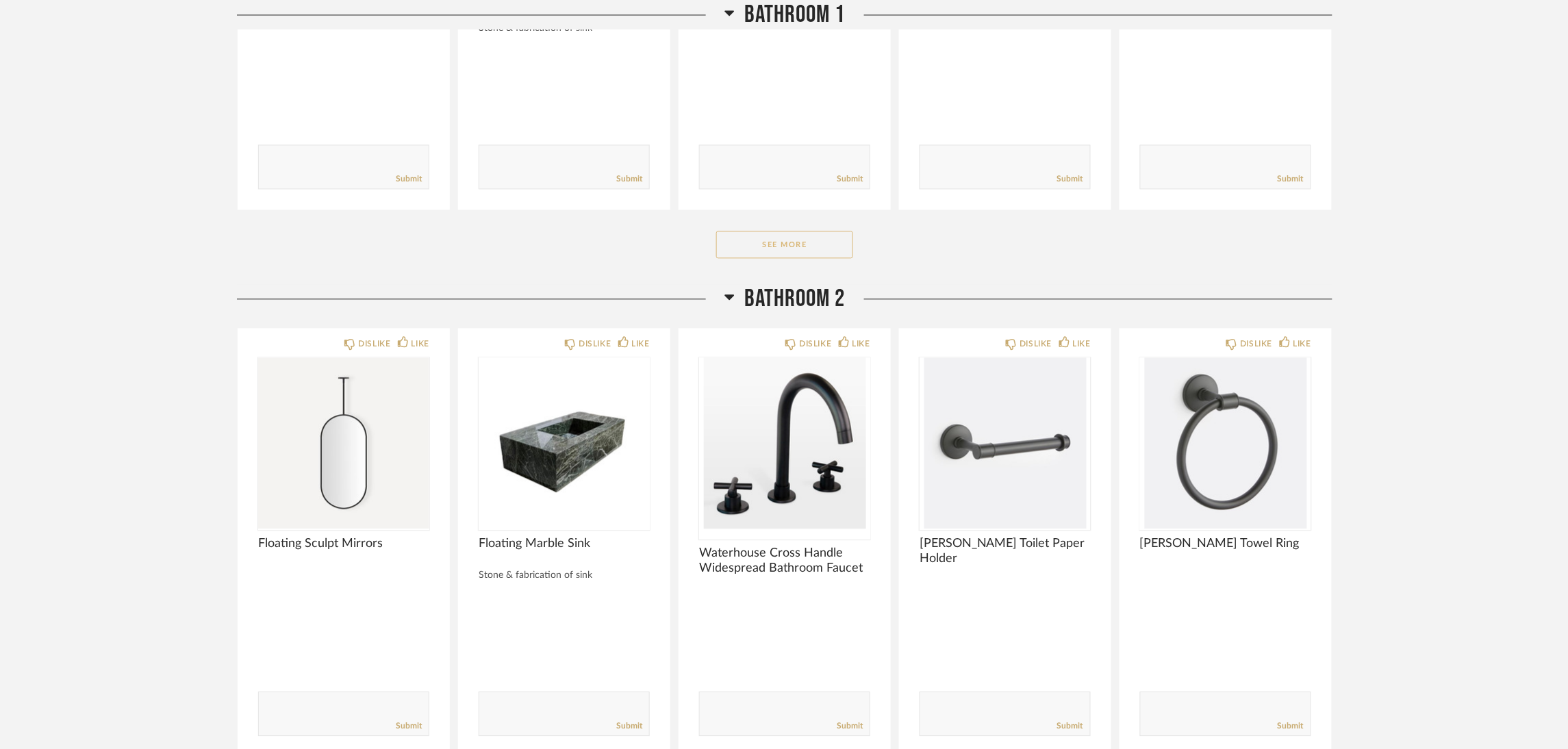
click at [826, 250] on button "See More" at bounding box center [784, 245] width 137 height 28
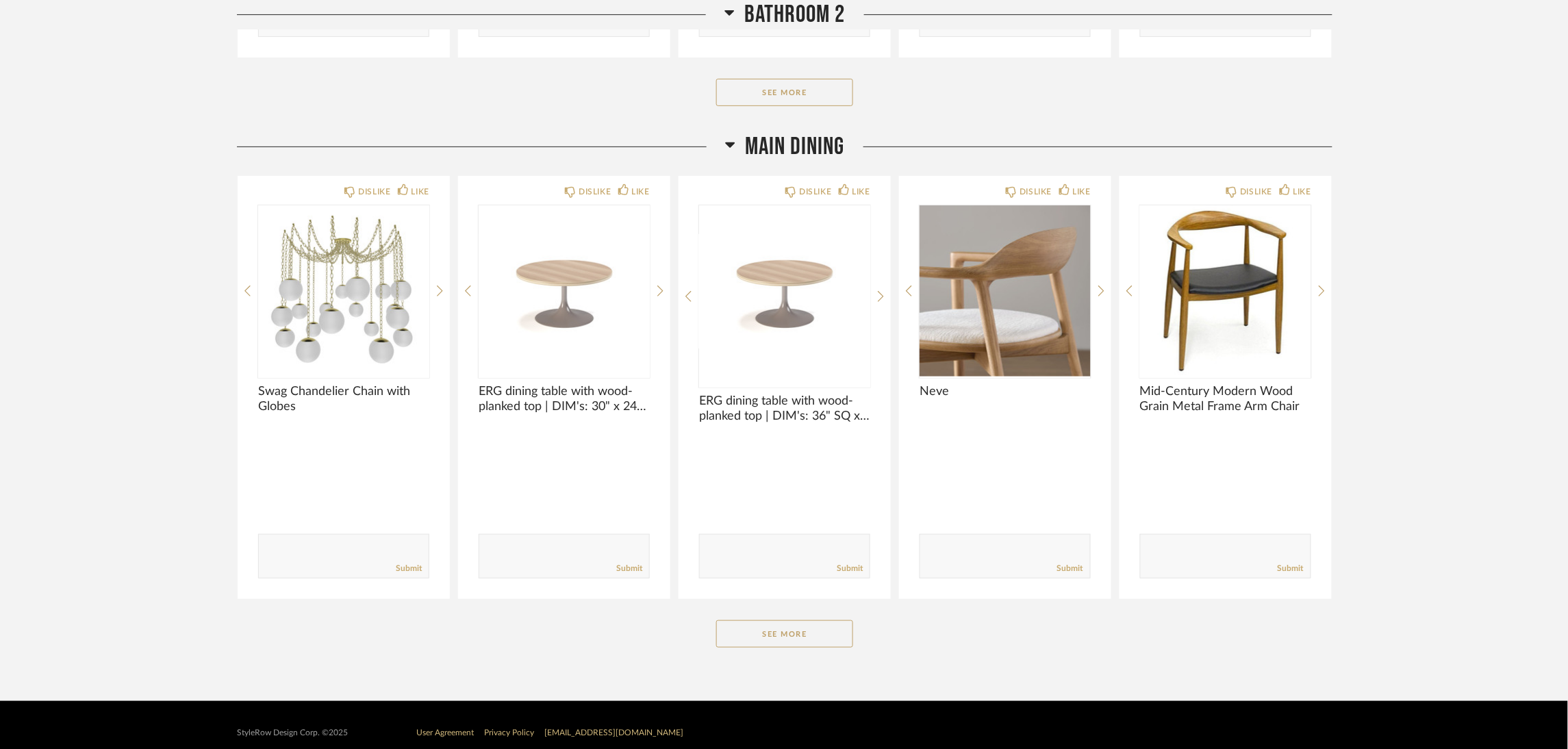
scroll to position [4090, 0]
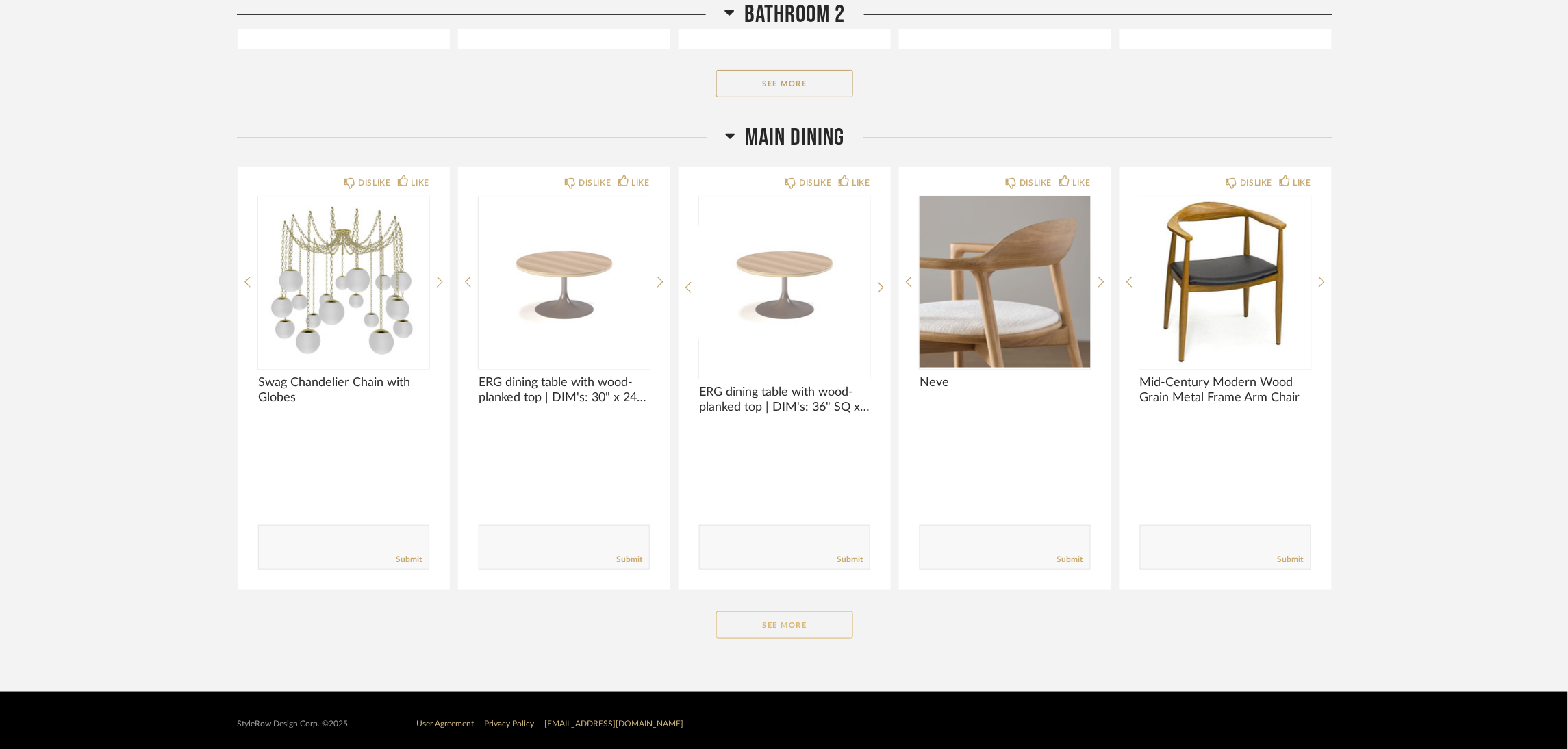
click at [810, 612] on button "See More" at bounding box center [784, 626] width 137 height 28
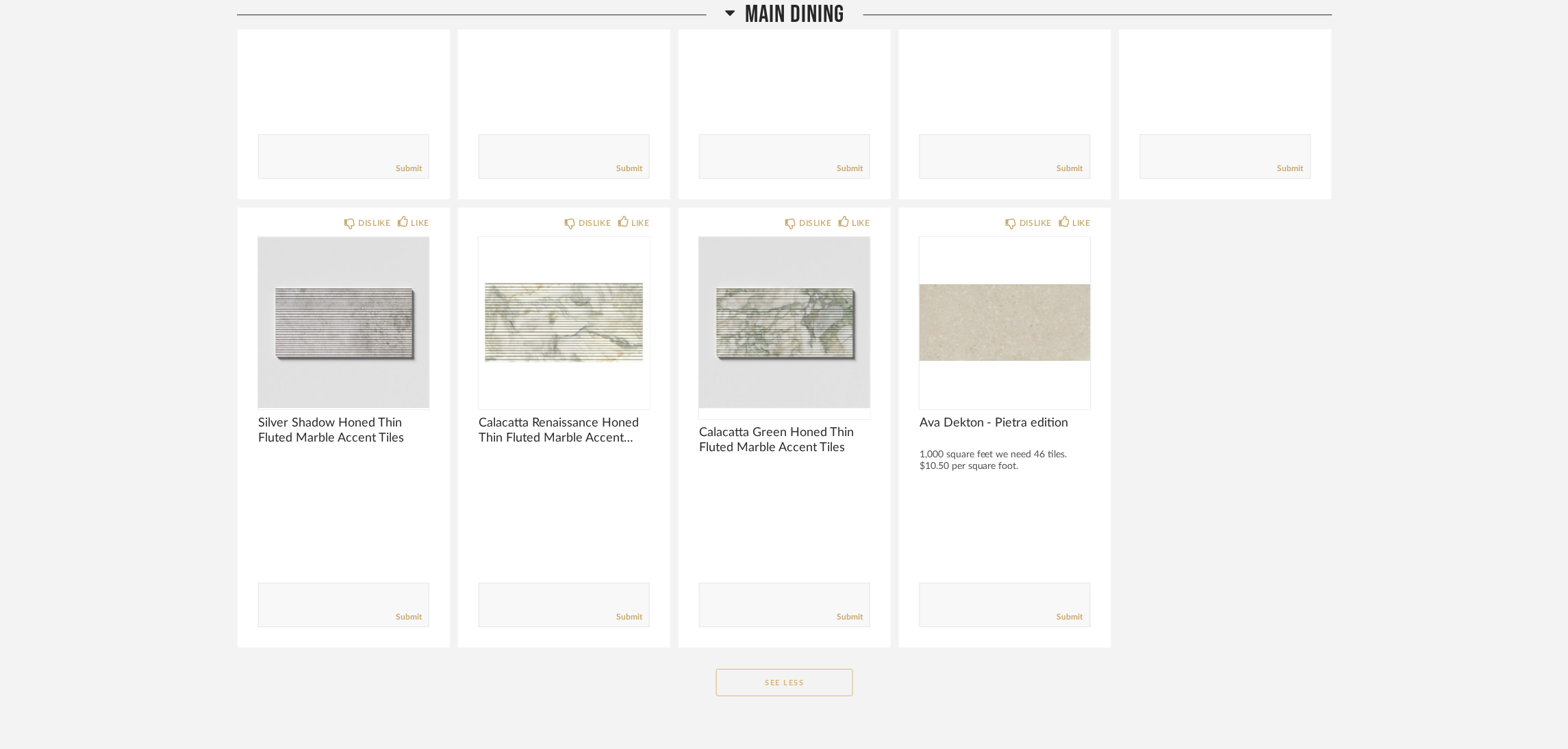
scroll to position [5430, 0]
